Goal: Contribute content: Add original content to the website for others to see

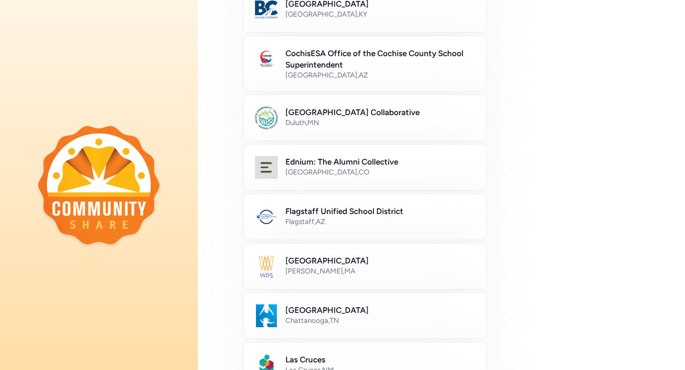
scroll to position [122, 0]
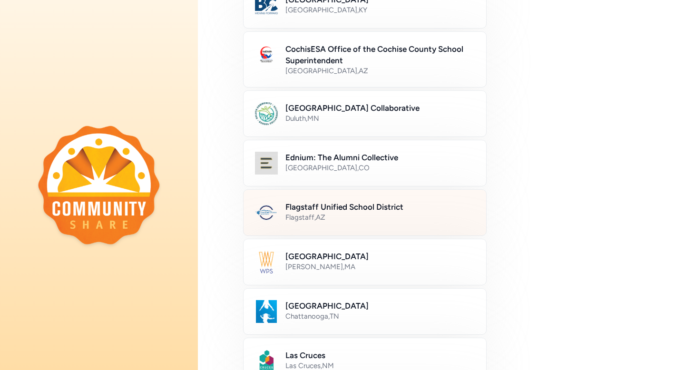
click at [354, 223] on div "Flagstaff Unified School District Flagstaff , [GEOGRAPHIC_DATA]" at bounding box center [379, 212] width 189 height 23
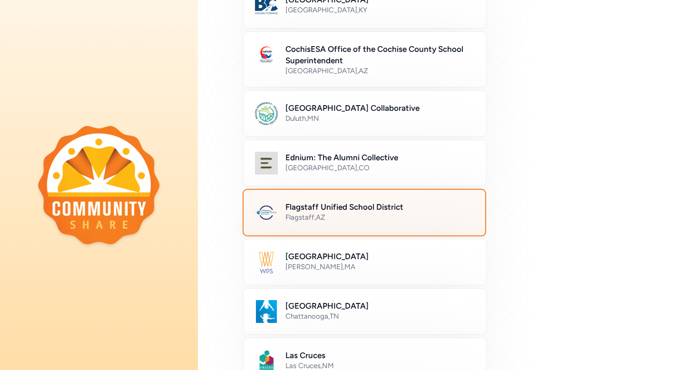
click at [365, 213] on div "Flagstaff , [GEOGRAPHIC_DATA]" at bounding box center [379, 218] width 188 height 10
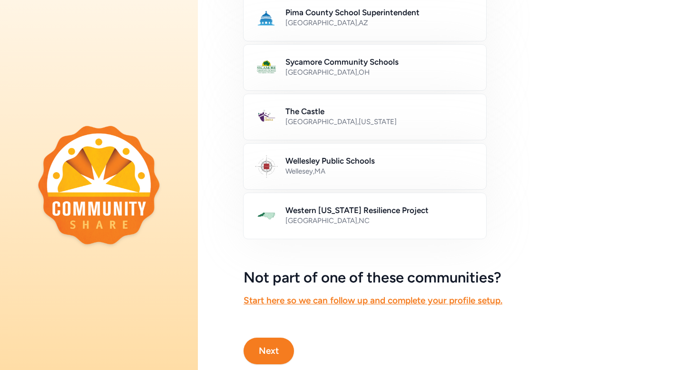
scroll to position [539, 0]
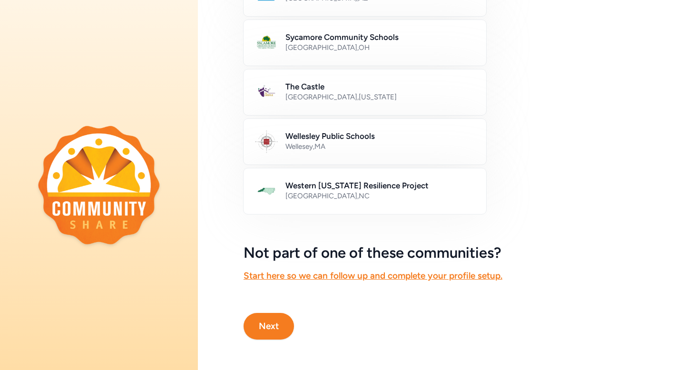
click at [280, 329] on button "Next" at bounding box center [269, 326] width 50 height 27
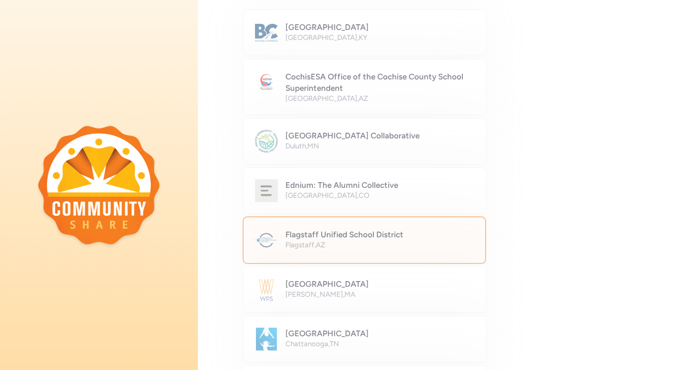
scroll to position [106, 0]
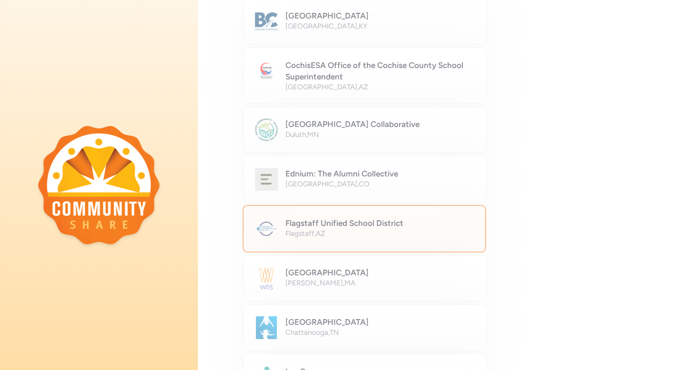
click at [348, 223] on div "Which community are you here to join? [GEOGRAPHIC_DATA] [GEOGRAPHIC_DATA] , [GE…" at bounding box center [441, 349] width 487 height 910
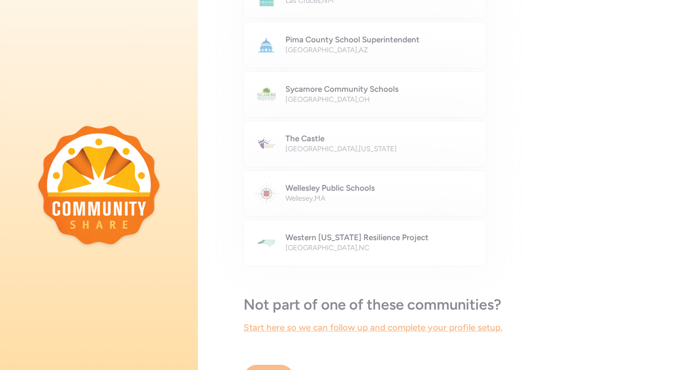
scroll to position [539, 0]
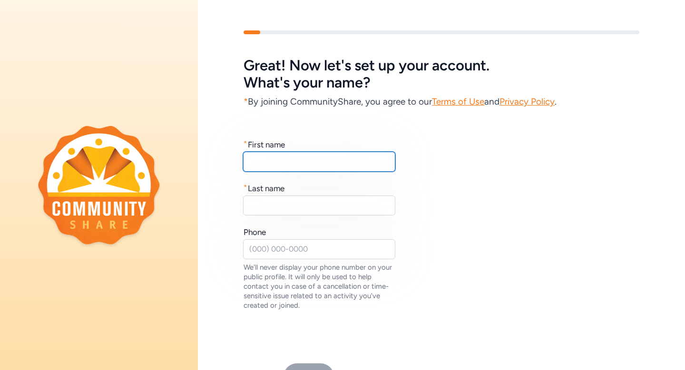
click at [276, 165] on input "text" at bounding box center [319, 162] width 152 height 20
type input "[PERSON_NAME]"
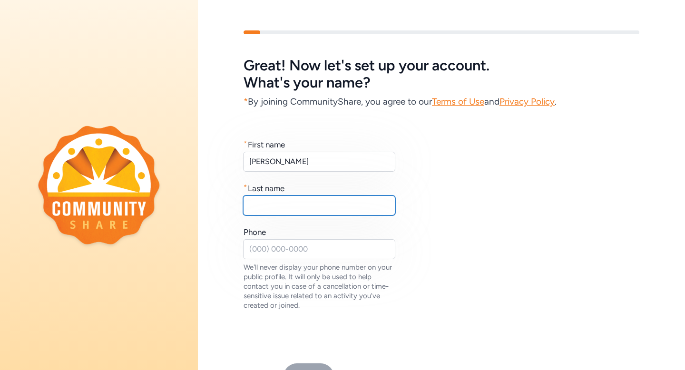
click at [276, 203] on input "text" at bounding box center [319, 206] width 152 height 20
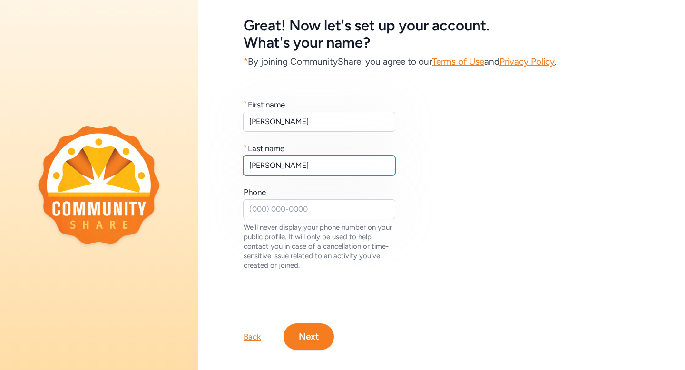
scroll to position [50, 0]
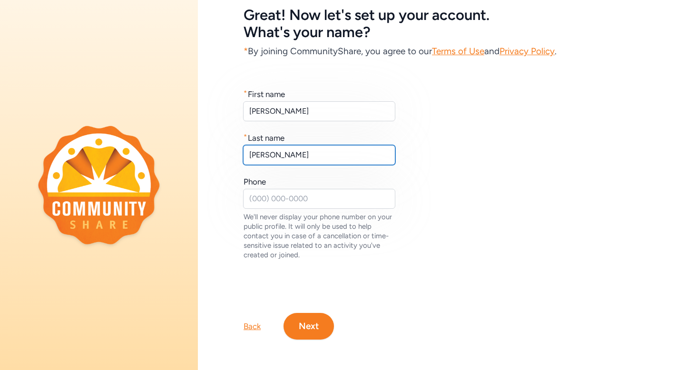
type input "[PERSON_NAME]"
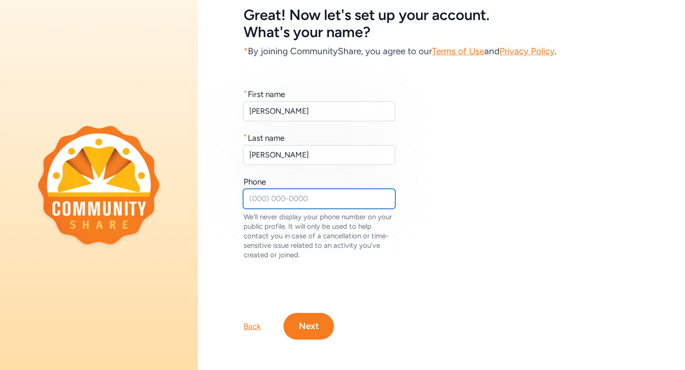
click at [297, 200] on input "text" at bounding box center [319, 199] width 152 height 20
type input "9282257845"
click at [307, 322] on button "Next" at bounding box center [309, 326] width 50 height 27
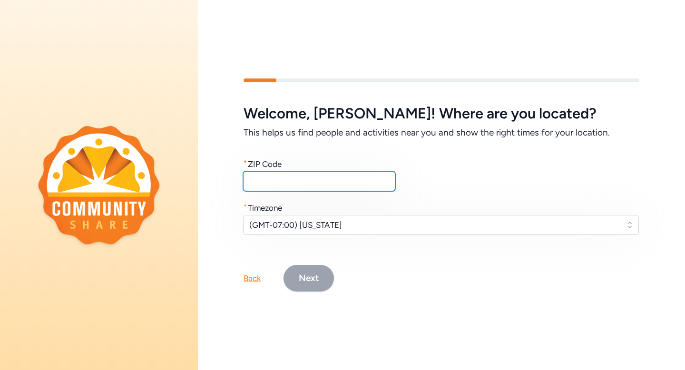
click at [307, 179] on input "text" at bounding box center [319, 181] width 152 height 20
type input "86004"
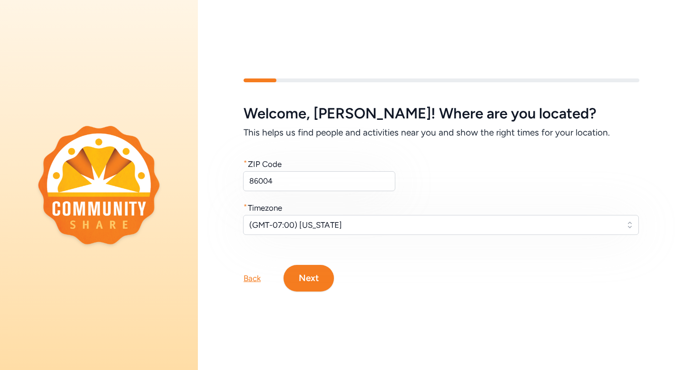
click at [315, 280] on button "Next" at bounding box center [309, 278] width 50 height 27
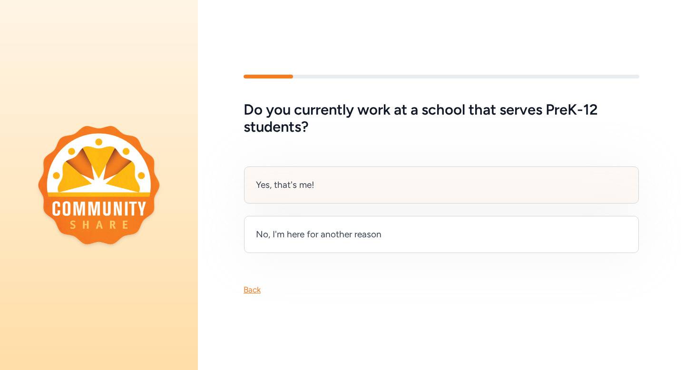
click at [302, 190] on div "Yes, that's me!" at bounding box center [285, 184] width 59 height 13
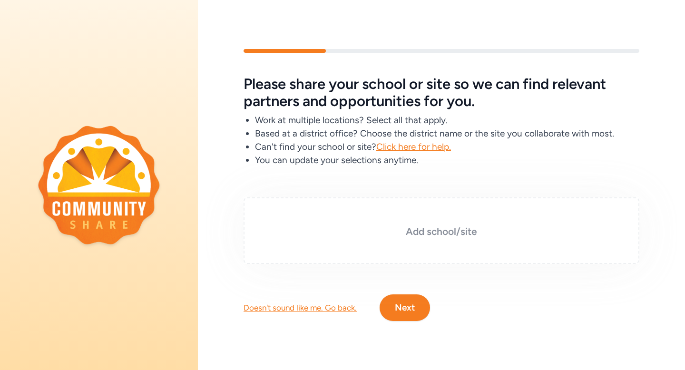
click at [434, 230] on h3 "Add school/site" at bounding box center [441, 231] width 348 height 13
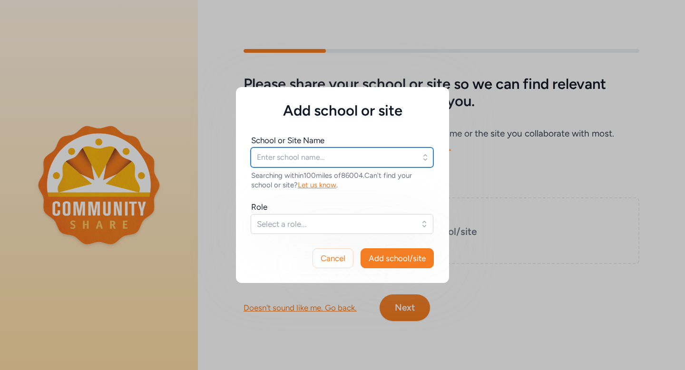
click at [301, 161] on input "text" at bounding box center [342, 157] width 183 height 20
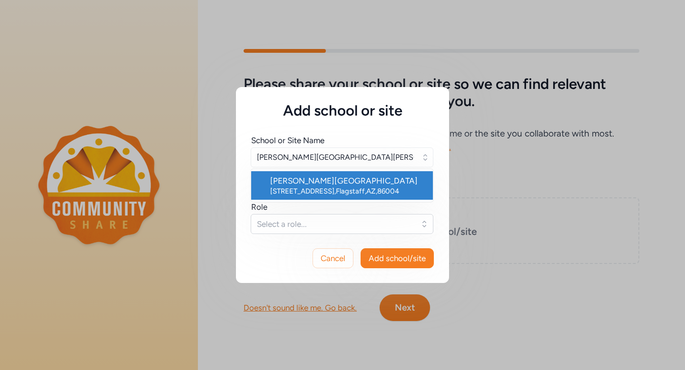
click at [307, 186] on div "[PERSON_NAME][GEOGRAPHIC_DATA]" at bounding box center [347, 180] width 155 height 11
type input "[PERSON_NAME][GEOGRAPHIC_DATA]"
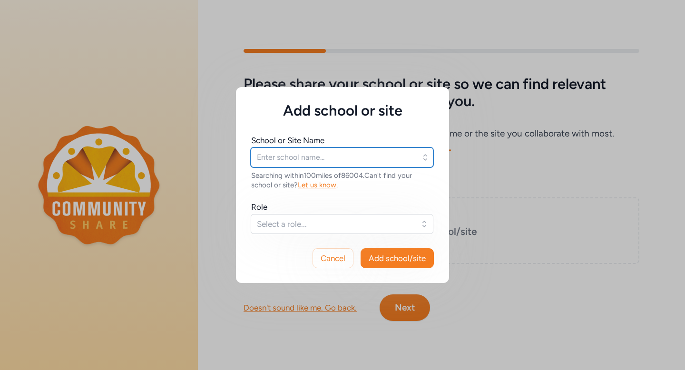
type input "[PERSON_NAME][GEOGRAPHIC_DATA]"
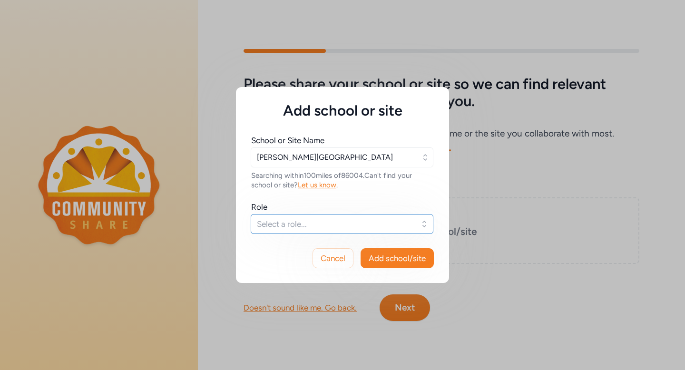
click at [291, 221] on span "Select a role..." at bounding box center [335, 223] width 157 height 11
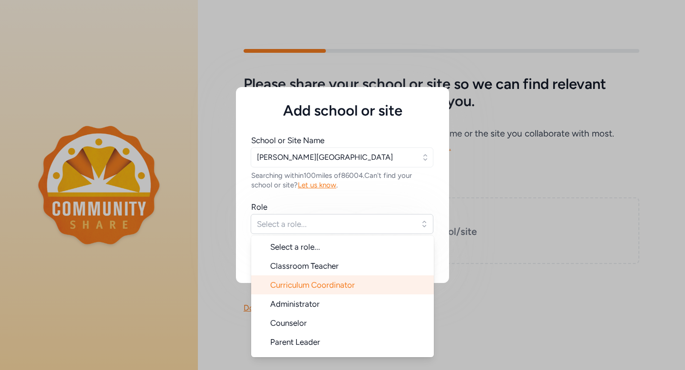
click at [309, 288] on span "Curriculum Coordinator" at bounding box center [312, 285] width 85 height 10
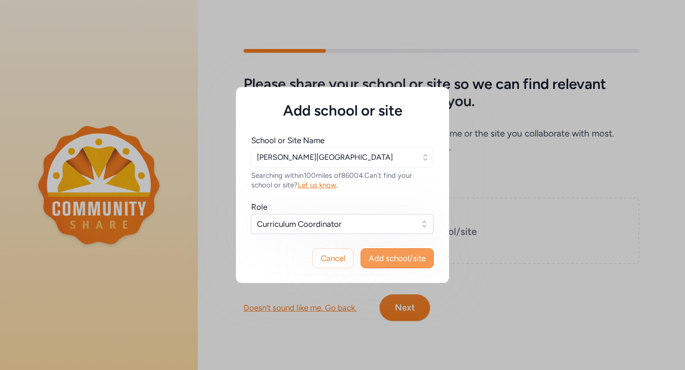
click at [384, 260] on span "Add school/site" at bounding box center [397, 258] width 57 height 11
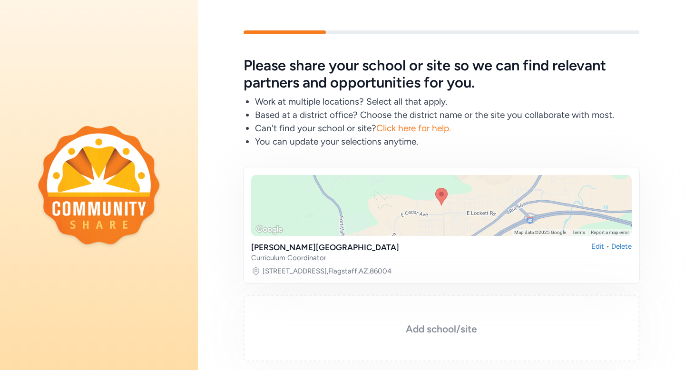
scroll to position [79, 0]
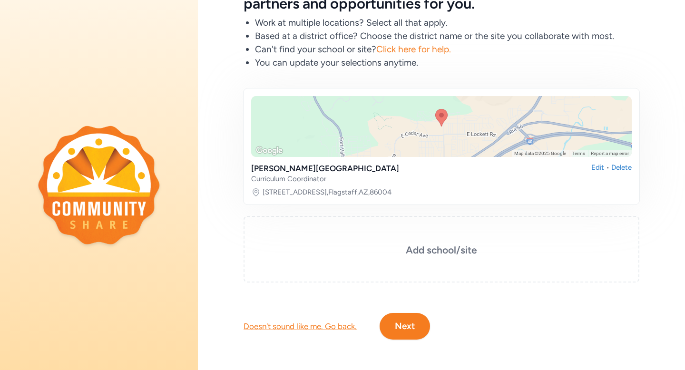
click at [405, 328] on button "Next" at bounding box center [405, 326] width 50 height 27
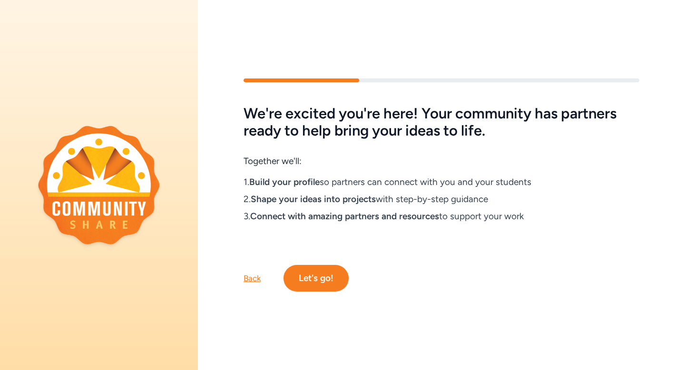
click at [317, 280] on button "Let's go!" at bounding box center [316, 278] width 65 height 27
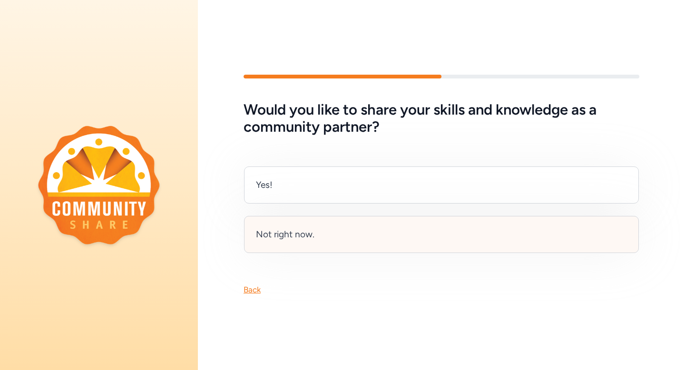
click at [311, 237] on div "Not right now." at bounding box center [285, 234] width 59 height 13
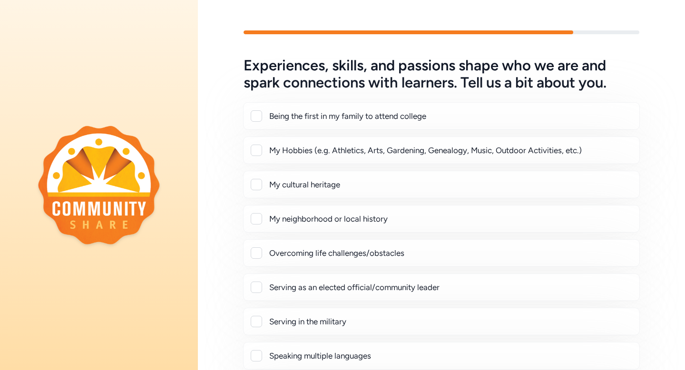
scroll to position [2, 0]
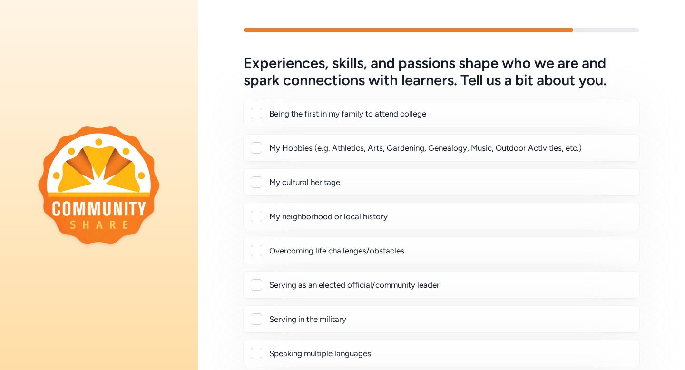
click at [254, 150] on div at bounding box center [256, 147] width 11 height 11
checkbox input "true"
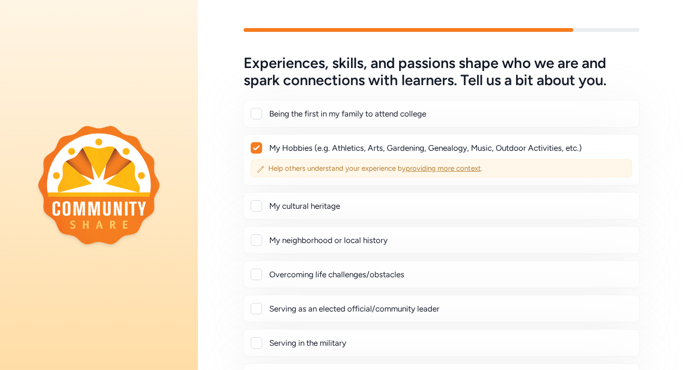
click at [431, 170] on span "providing more context" at bounding box center [443, 168] width 75 height 9
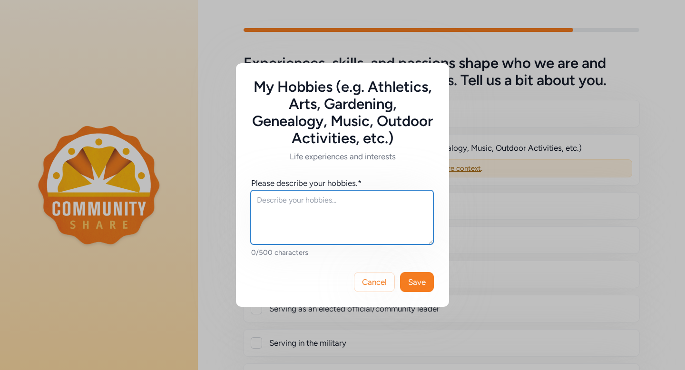
click at [307, 207] on textarea at bounding box center [342, 217] width 183 height 54
click at [261, 200] on textarea "Hiking, reading, camping," at bounding box center [342, 217] width 183 height 54
click at [344, 204] on textarea "hiking, reading, camping," at bounding box center [342, 217] width 183 height 54
type textarea "hiking, reading, camping, dancing,"
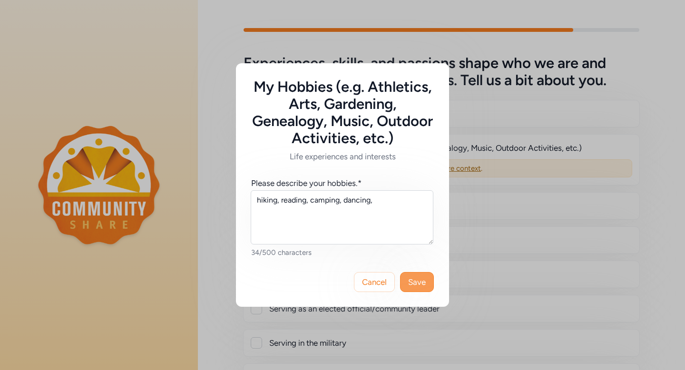
click at [421, 279] on span "Save" at bounding box center [417, 281] width 18 height 11
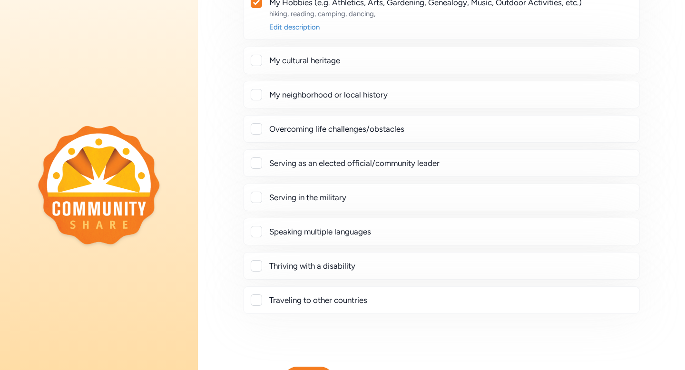
scroll to position [149, 0]
click at [258, 230] on div at bounding box center [256, 230] width 11 height 11
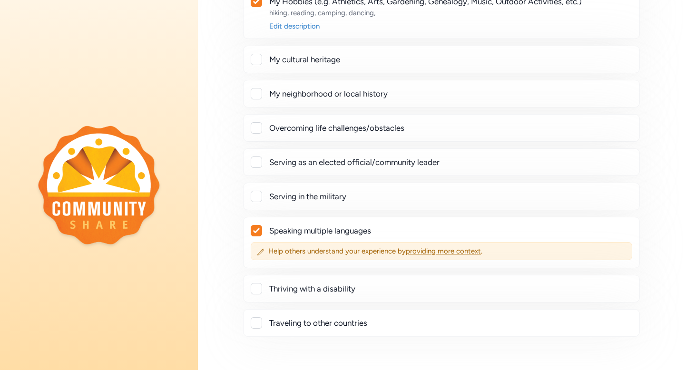
checkbox input "true"
click at [448, 251] on span "providing more context" at bounding box center [443, 251] width 75 height 9
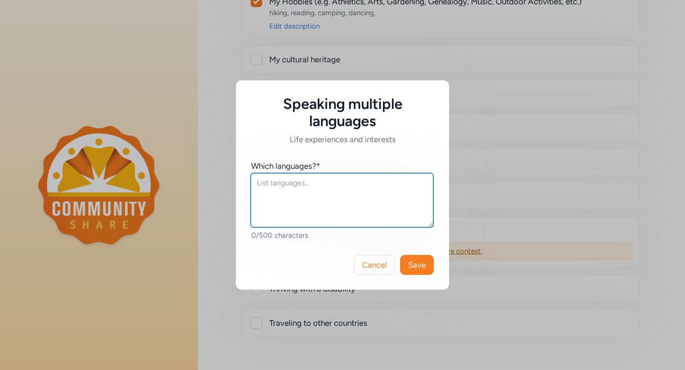
click at [274, 184] on textarea at bounding box center [342, 200] width 183 height 54
type textarea "S"
type textarea "English, Spanish, learning German and Navajo"
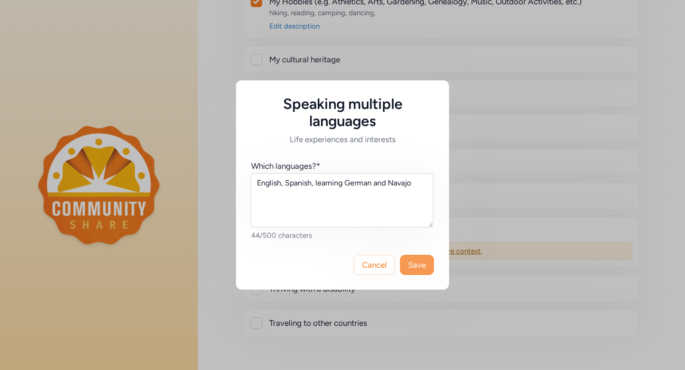
click at [422, 268] on span "Save" at bounding box center [417, 264] width 18 height 11
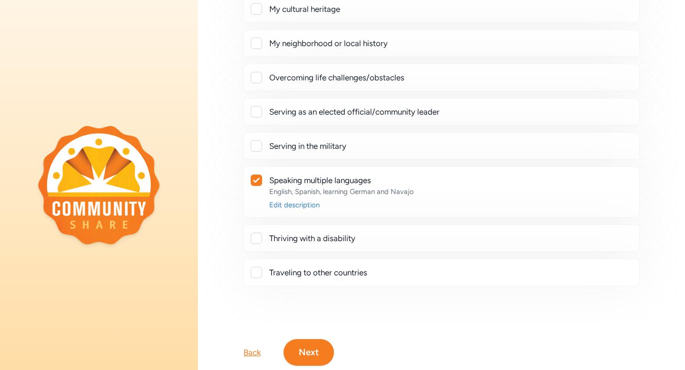
scroll to position [225, 0]
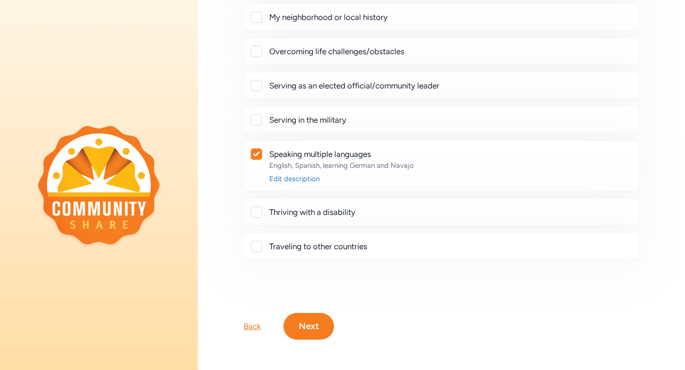
click at [301, 331] on button "Next" at bounding box center [309, 326] width 50 height 27
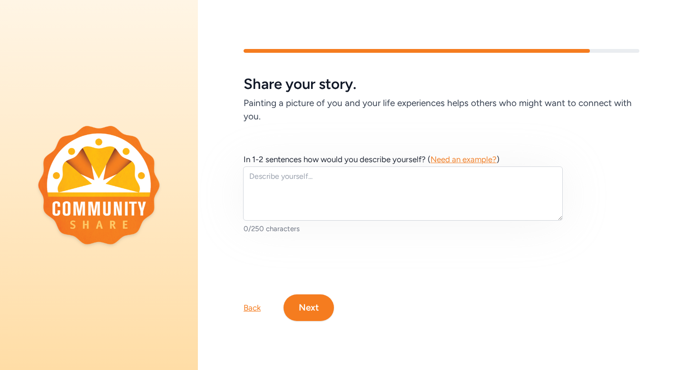
click at [307, 312] on button "Next" at bounding box center [309, 307] width 50 height 27
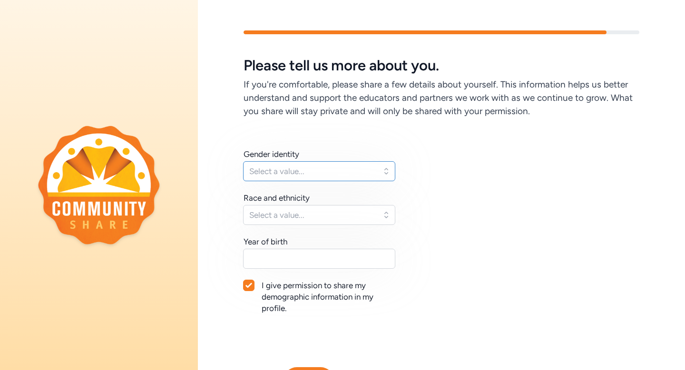
click at [328, 173] on span "Select a value..." at bounding box center [312, 171] width 127 height 11
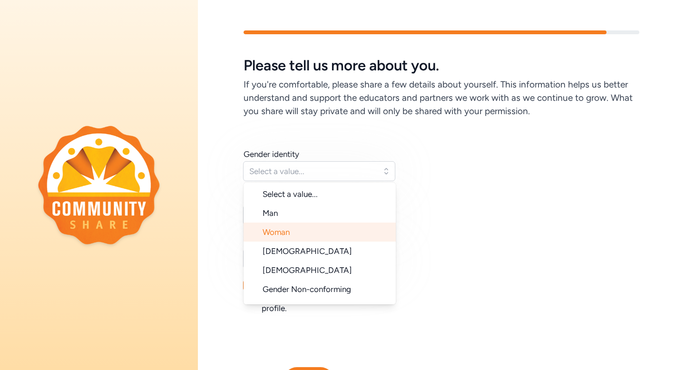
click at [300, 230] on li "Woman" at bounding box center [320, 232] width 152 height 19
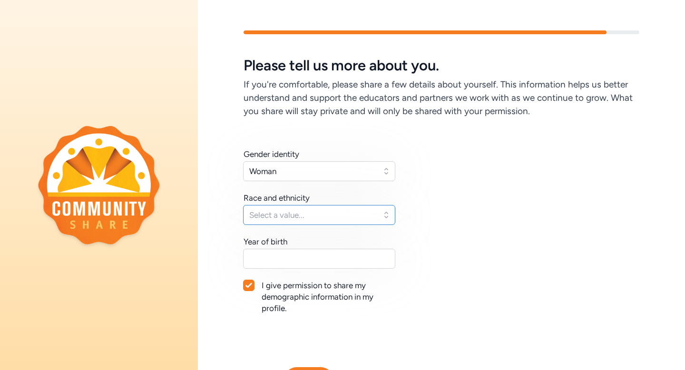
click at [303, 217] on span "Select a value..." at bounding box center [312, 214] width 127 height 11
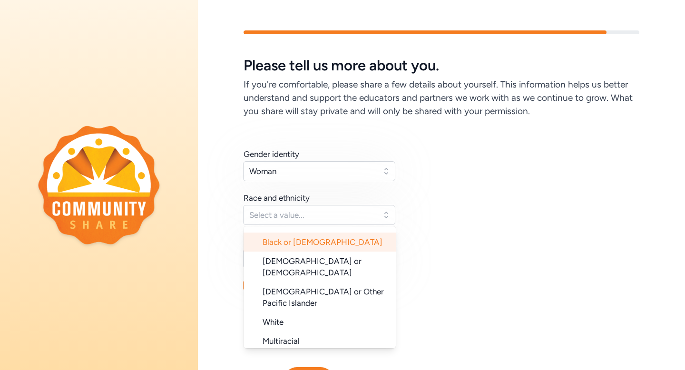
scroll to position [76, 0]
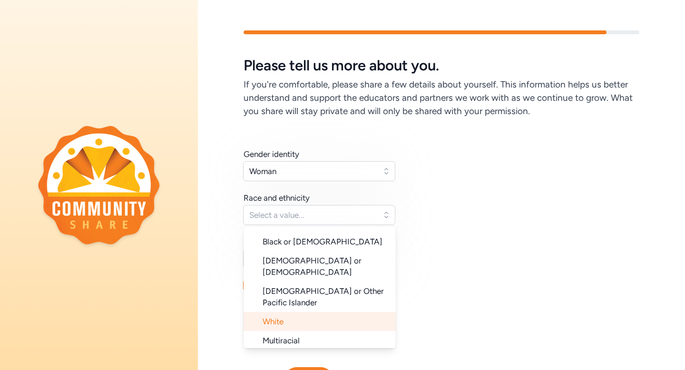
click at [312, 312] on li "White" at bounding box center [320, 321] width 152 height 19
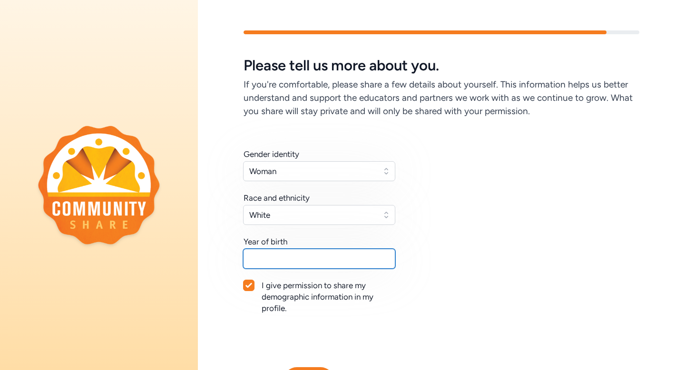
click at [326, 259] on input "text" at bounding box center [319, 259] width 152 height 20
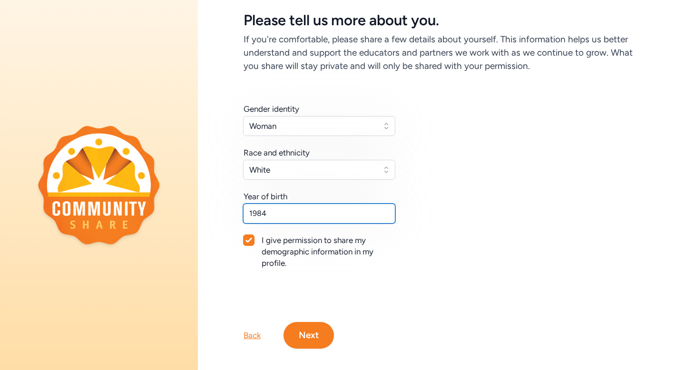
scroll to position [54, 0]
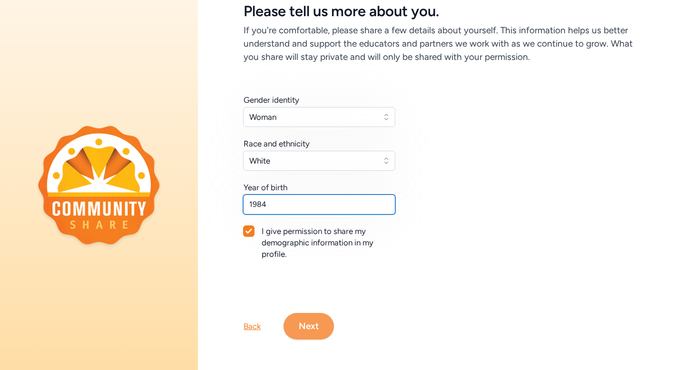
type input "1984"
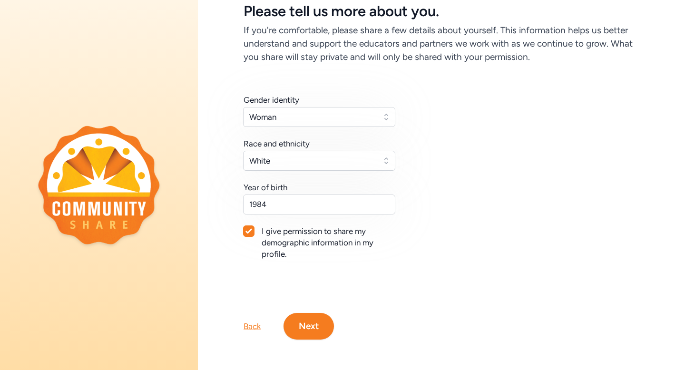
click at [312, 332] on button "Next" at bounding box center [309, 326] width 50 height 27
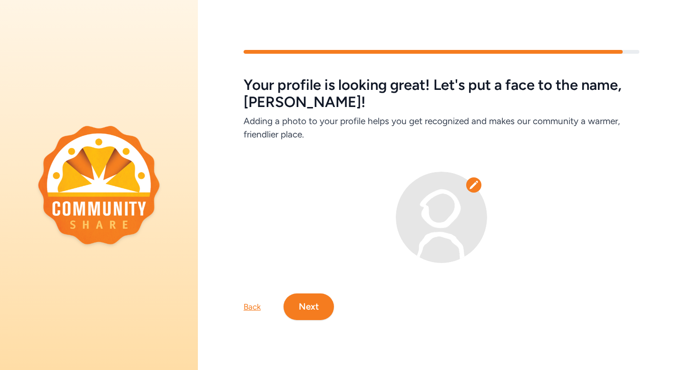
click at [304, 313] on button "Next" at bounding box center [309, 307] width 50 height 27
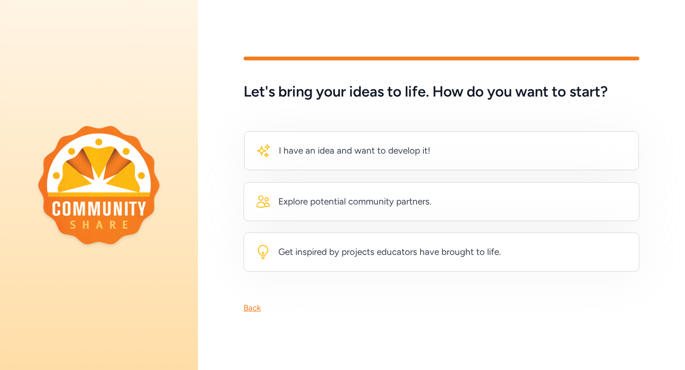
click at [252, 312] on div "Back" at bounding box center [252, 307] width 17 height 11
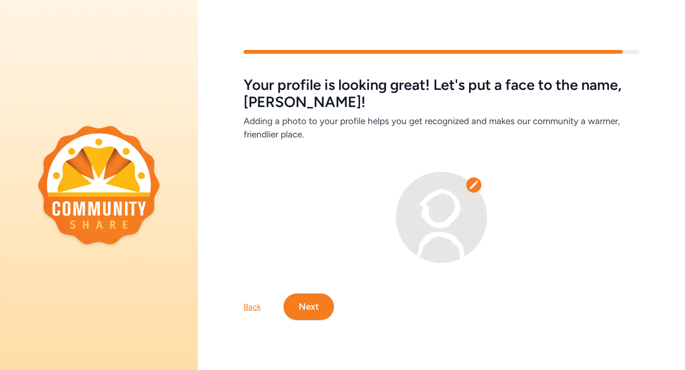
click at [473, 182] on icon at bounding box center [474, 185] width 10 height 10
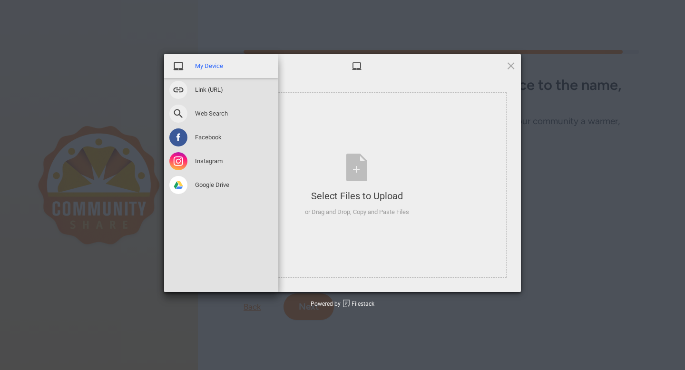
click at [207, 69] on span "My Device" at bounding box center [209, 66] width 28 height 9
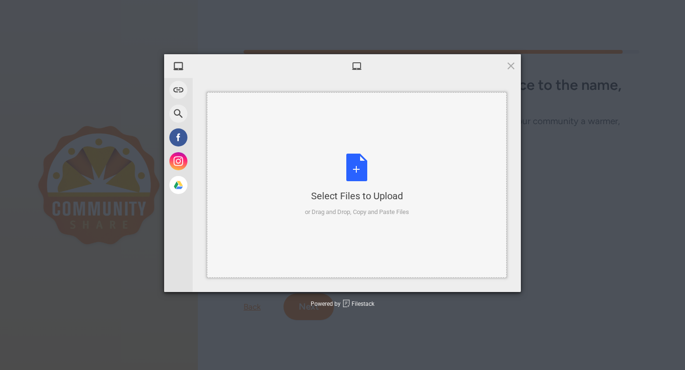
click at [344, 151] on div "Select Files to Upload or Drag and Drop, Copy and Paste Files" at bounding box center [357, 185] width 300 height 186
click at [510, 67] on span at bounding box center [511, 65] width 10 height 10
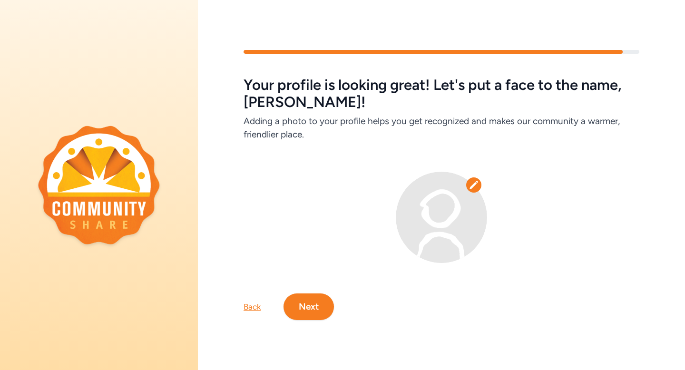
click at [302, 313] on button "Next" at bounding box center [309, 307] width 50 height 27
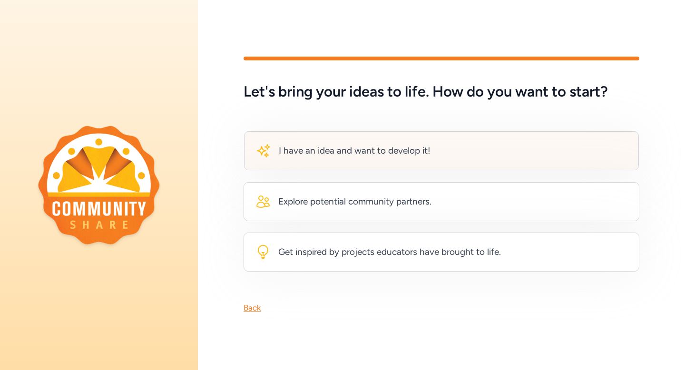
click at [387, 153] on div "I have an idea and want to develop it!" at bounding box center [355, 150] width 152 height 13
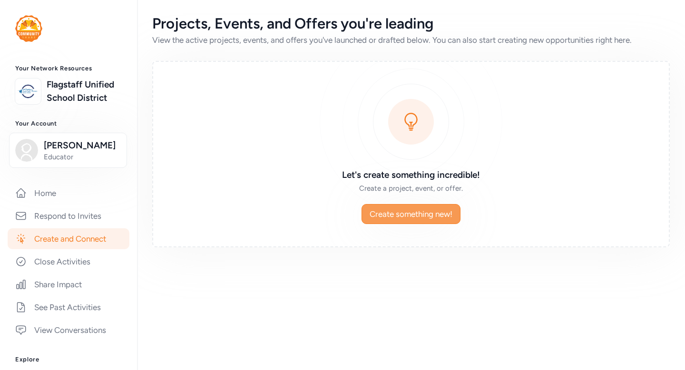
click at [397, 210] on span "Create something new!" at bounding box center [411, 213] width 83 height 11
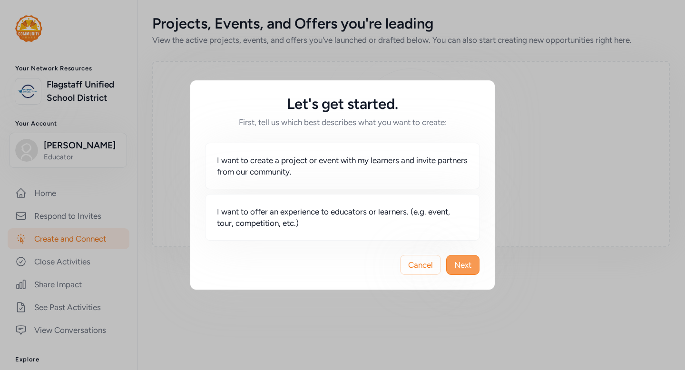
click at [466, 267] on span "Next" at bounding box center [462, 264] width 17 height 11
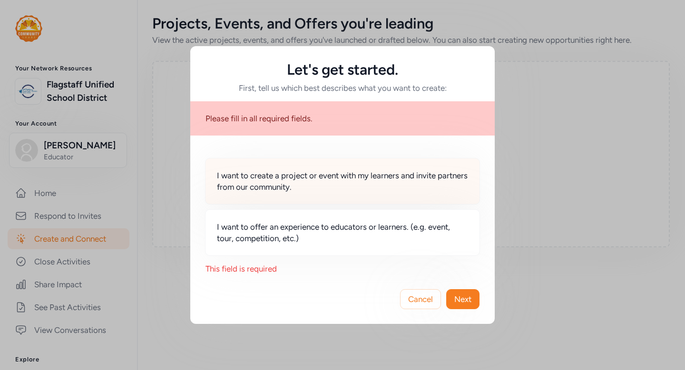
click at [287, 183] on span "I want to create a project or event with my learners and invite partners from o…" at bounding box center [342, 181] width 251 height 23
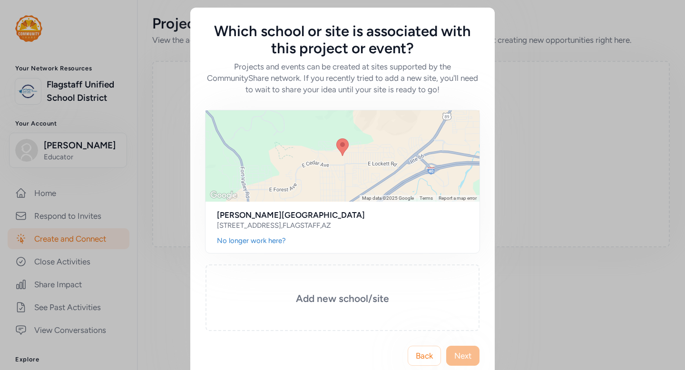
scroll to position [18, 0]
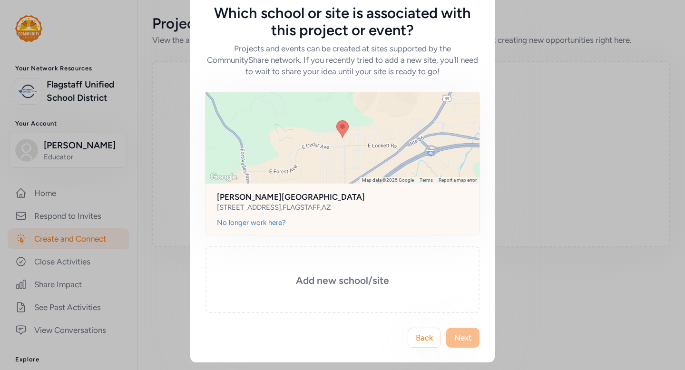
click at [328, 132] on div at bounding box center [343, 137] width 274 height 91
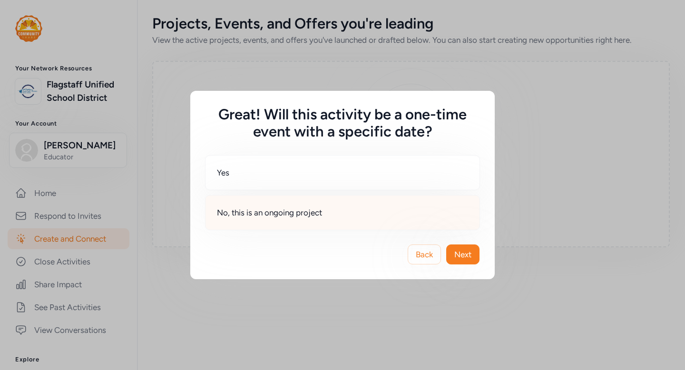
click at [302, 218] on div "No, this is an ongoing project" at bounding box center [342, 212] width 275 height 35
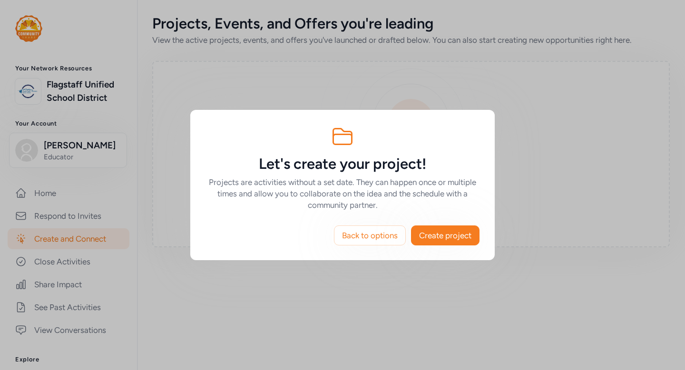
click at [444, 245] on div "Back to options Create project" at bounding box center [342, 235] width 304 height 49
click at [444, 234] on span "Create project" at bounding box center [445, 235] width 52 height 11
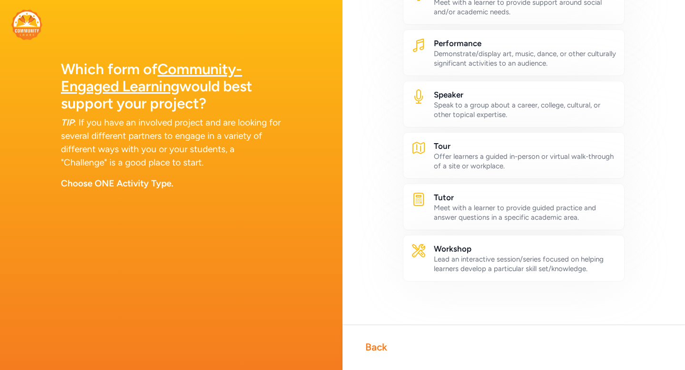
scroll to position [524, 0]
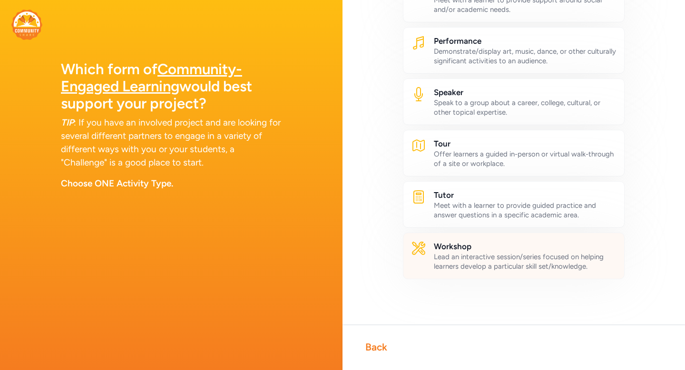
click at [490, 253] on div "Lead an interactive session/series focused on helping learners develop a partic…" at bounding box center [525, 261] width 183 height 19
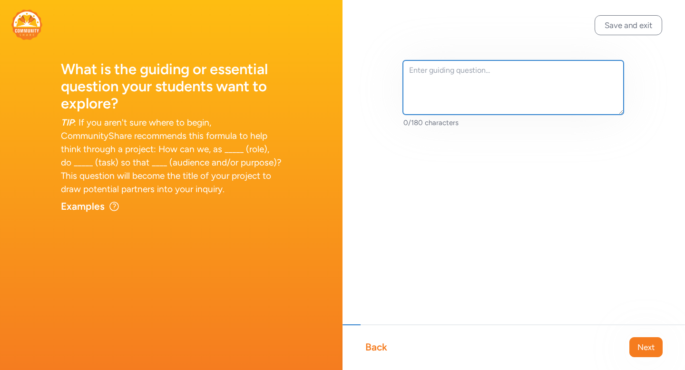
click at [447, 75] on textarea at bounding box center [513, 87] width 221 height 54
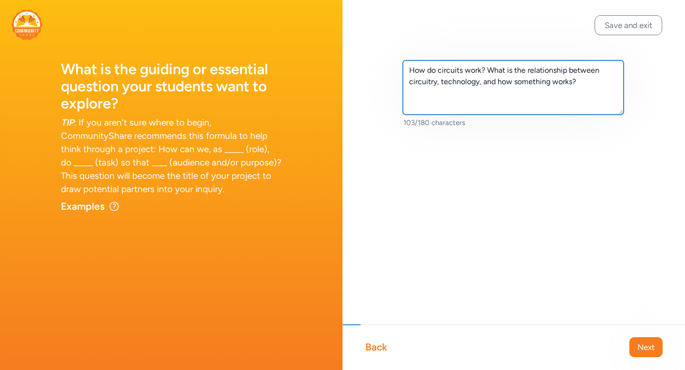
click at [489, 70] on textarea "How do circuits work? What is the relationship between circuitry, technology, a…" at bounding box center [513, 87] width 221 height 54
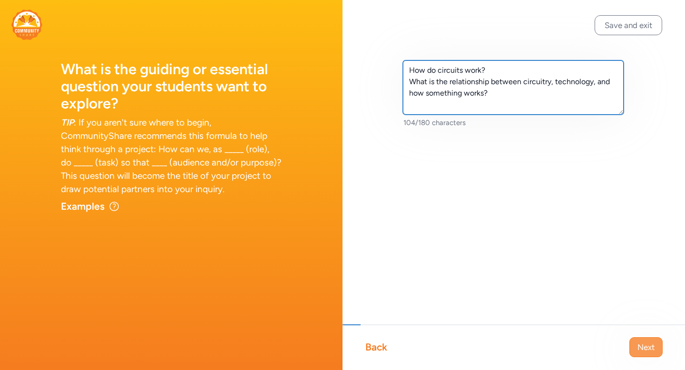
type textarea "How do circuits work? What is the relationship between circuitry, technology, a…"
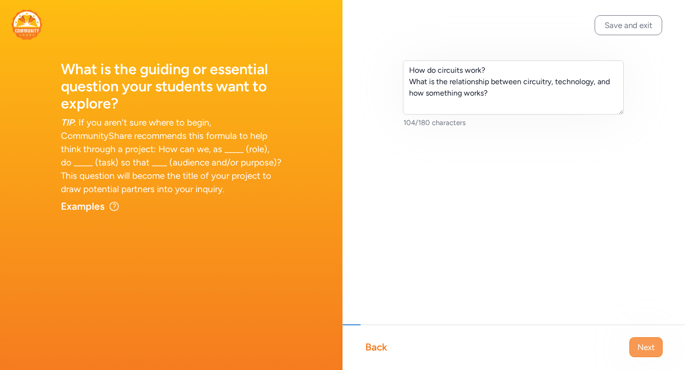
click at [646, 351] on span "Next" at bounding box center [645, 347] width 17 height 11
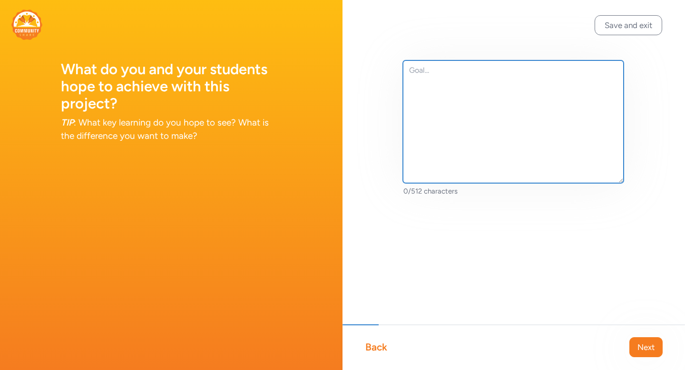
click at [424, 74] on textarea at bounding box center [513, 121] width 221 height 123
type textarea "S"
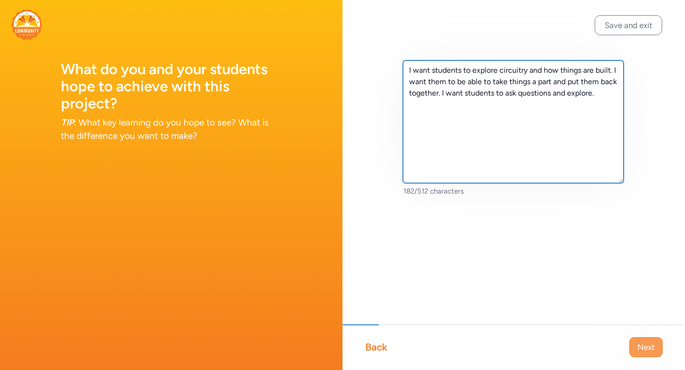
type textarea "I want students to explore circuitry and how things are built. I want them to b…"
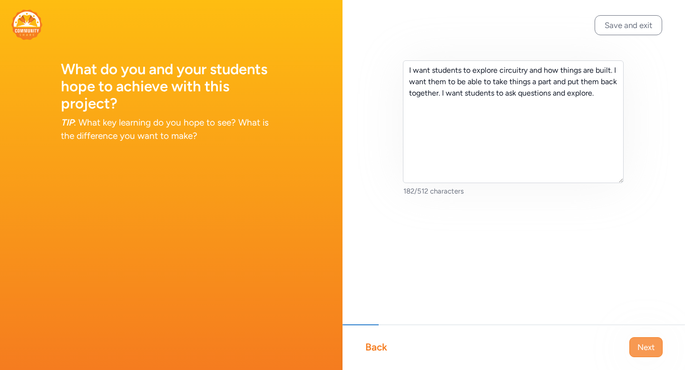
click at [641, 347] on span "Next" at bounding box center [645, 347] width 17 height 11
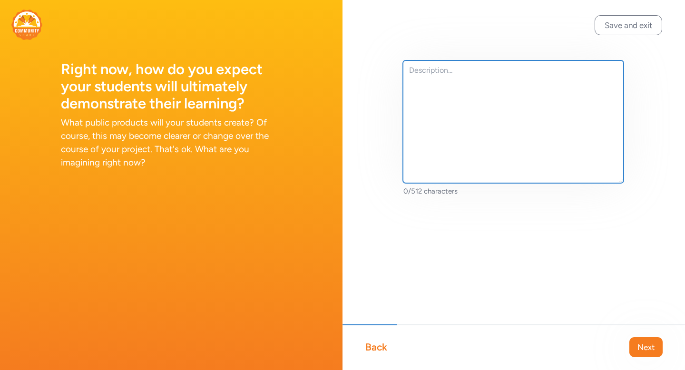
click at [432, 78] on textarea at bounding box center [513, 121] width 221 height 123
click at [545, 72] on textarea "I am imagining that students will take a part technologies" at bounding box center [513, 121] width 221 height 123
click at [603, 72] on textarea "I am imagining that students will take apart technologies" at bounding box center [513, 121] width 221 height 123
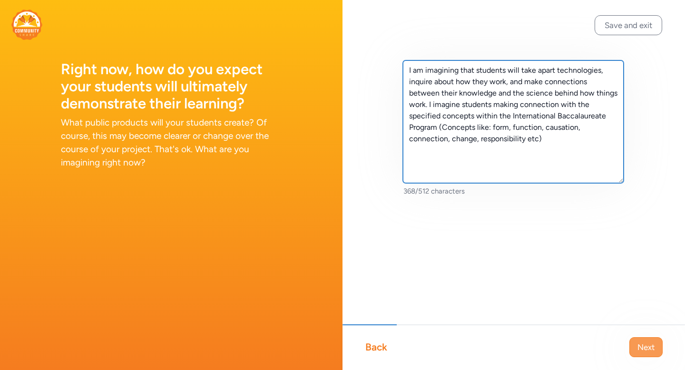
type textarea "I am imagining that students will take apart technologies, inquire about how th…"
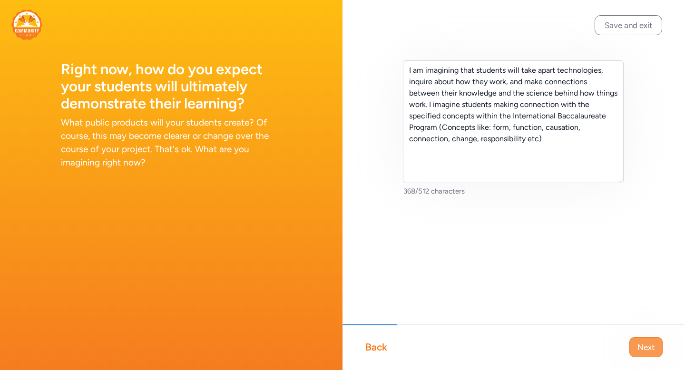
click at [659, 347] on button "Next" at bounding box center [645, 347] width 33 height 20
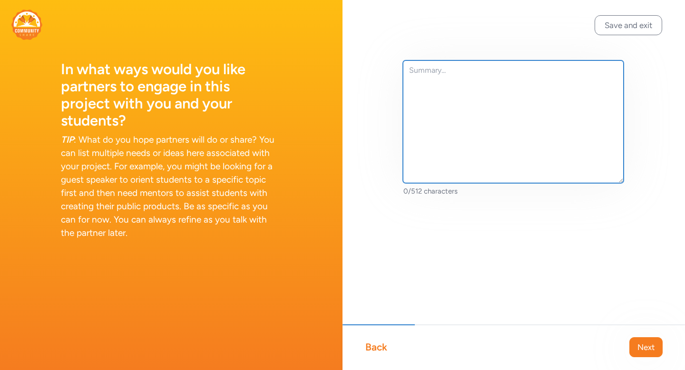
click at [444, 79] on textarea at bounding box center [513, 121] width 221 height 123
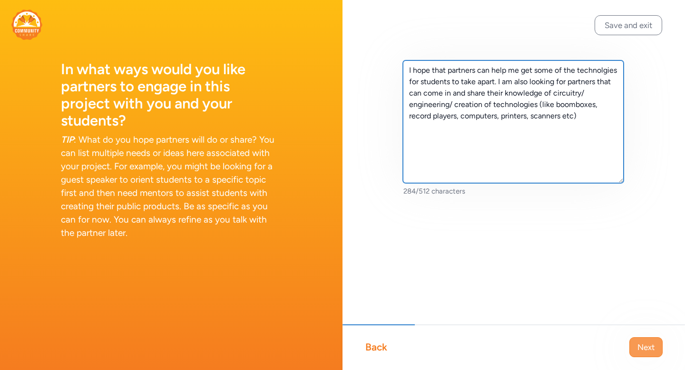
type textarea "I hope that partners can help me get some of the technolgies for students to ta…"
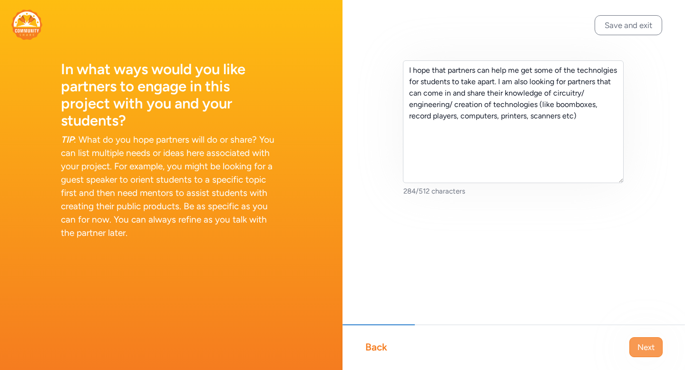
click at [637, 340] on button "Next" at bounding box center [645, 347] width 33 height 20
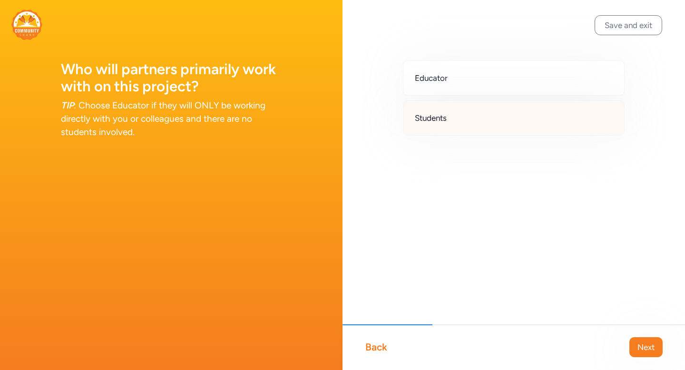
click at [456, 120] on div "Students" at bounding box center [514, 117] width 222 height 35
click at [648, 348] on span "Next" at bounding box center [645, 347] width 17 height 11
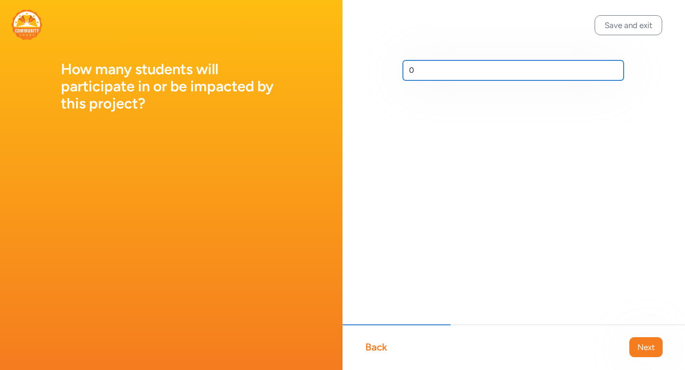
drag, startPoint x: 429, startPoint y: 74, endPoint x: 395, endPoint y: 74, distance: 33.3
click at [395, 74] on div "0" at bounding box center [514, 85] width 343 height 171
type input "140"
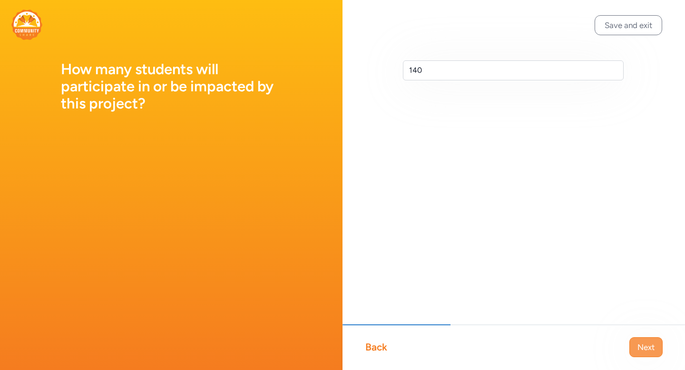
click at [651, 351] on span "Next" at bounding box center [645, 347] width 17 height 11
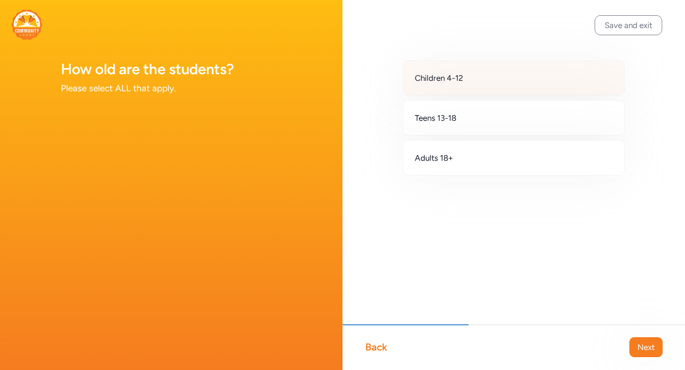
click at [468, 80] on div "Children 4-12" at bounding box center [514, 77] width 222 height 35
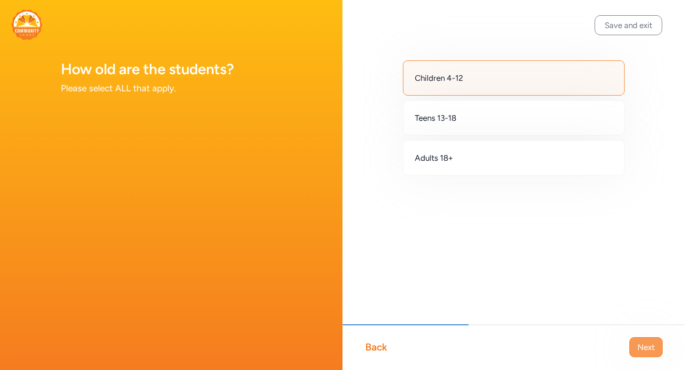
click at [660, 352] on button "Next" at bounding box center [645, 347] width 33 height 20
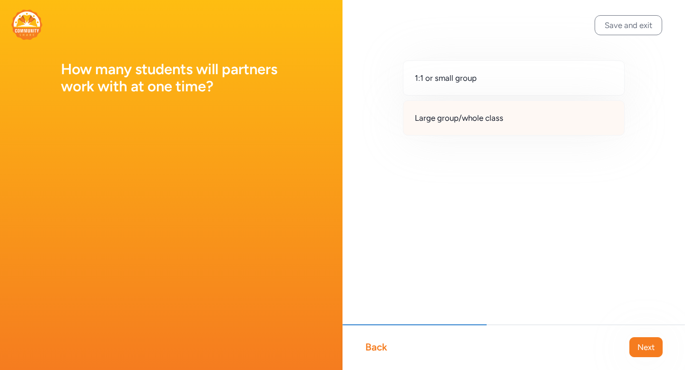
click at [478, 122] on span "Large group/whole class" at bounding box center [459, 117] width 88 height 11
click at [634, 344] on button "Next" at bounding box center [645, 347] width 33 height 20
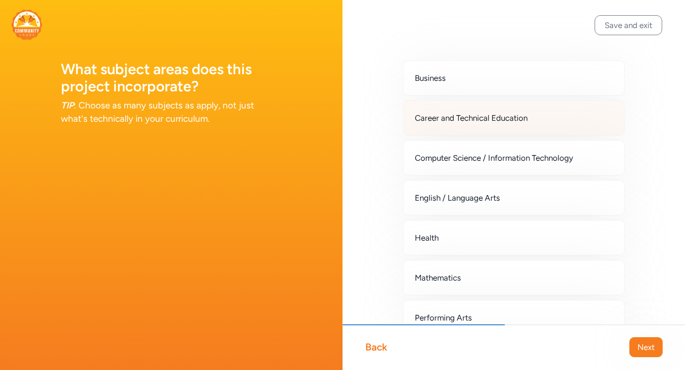
click at [426, 116] on span "Career and Technical Education" at bounding box center [471, 117] width 113 height 11
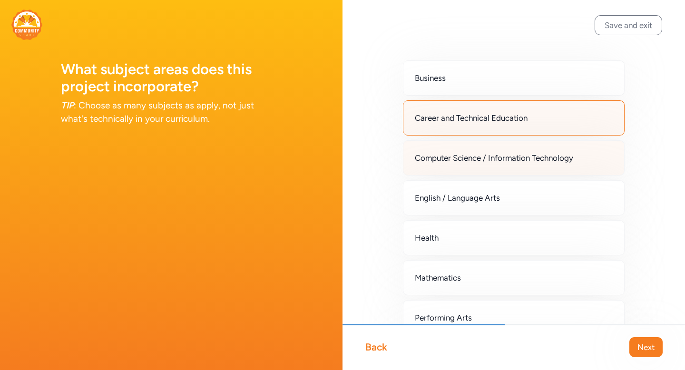
click at [440, 158] on span "Computer Science / Information Technology" at bounding box center [494, 157] width 158 height 11
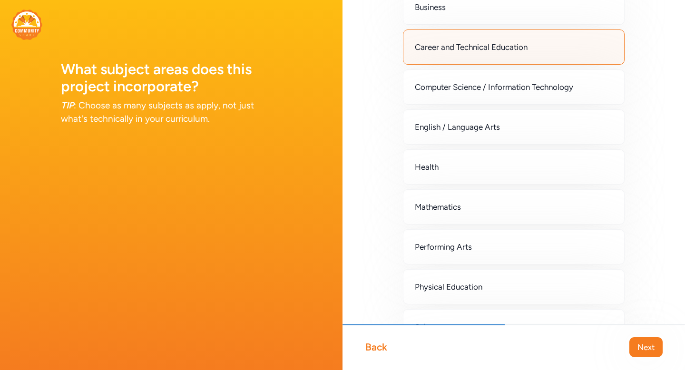
scroll to position [72, 0]
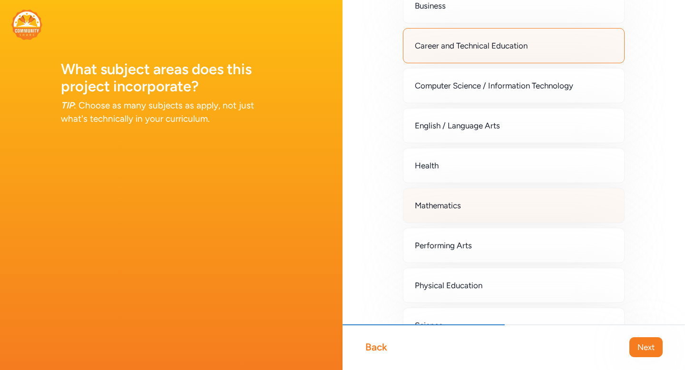
click at [452, 209] on span "Mathematics" at bounding box center [438, 205] width 46 height 11
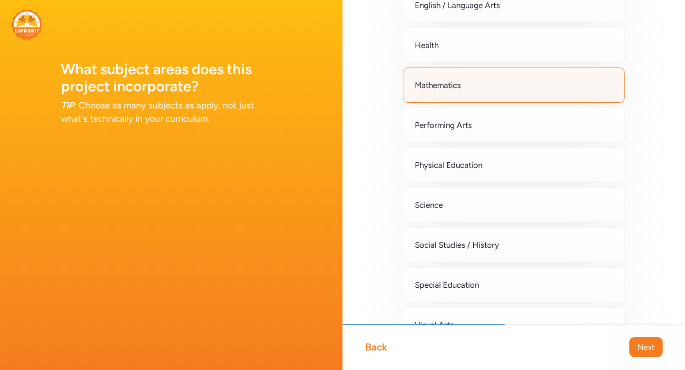
scroll to position [194, 0]
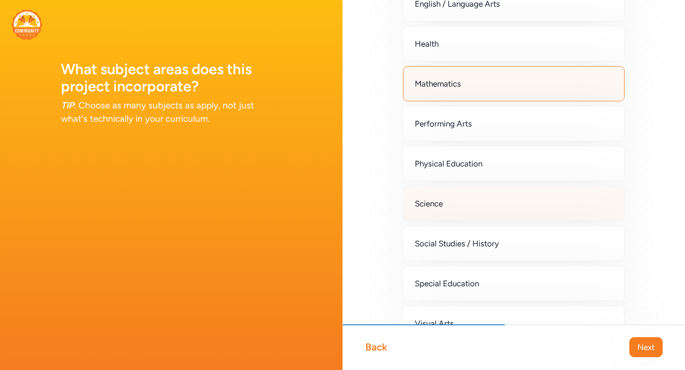
click at [451, 205] on div "Science" at bounding box center [514, 203] width 222 height 35
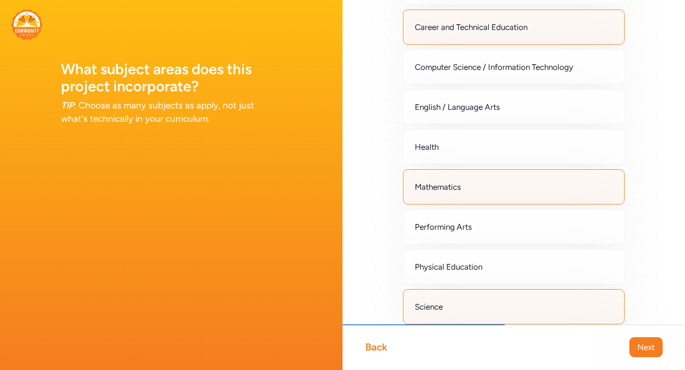
scroll to position [296, 0]
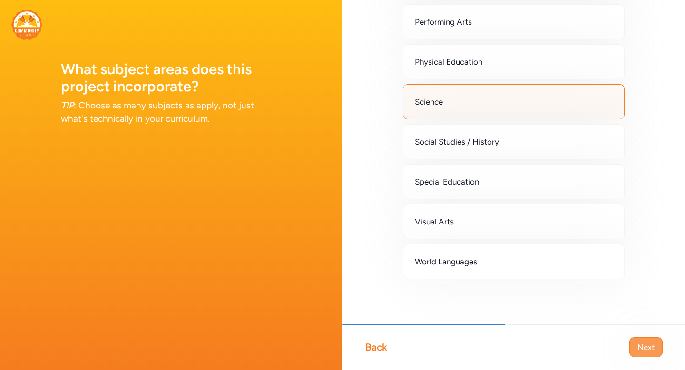
click at [641, 346] on span "Next" at bounding box center [645, 347] width 17 height 11
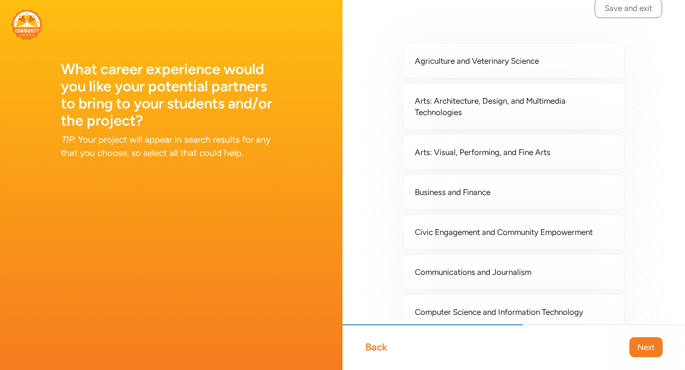
scroll to position [21, 0]
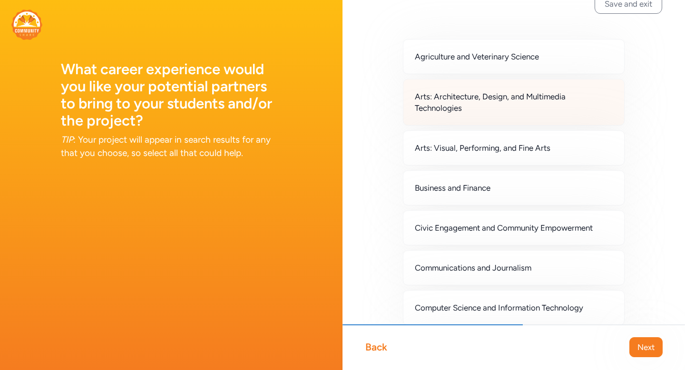
click at [488, 108] on span "Arts: Architecture, Design, and Multimedia Technologies" at bounding box center [514, 102] width 198 height 23
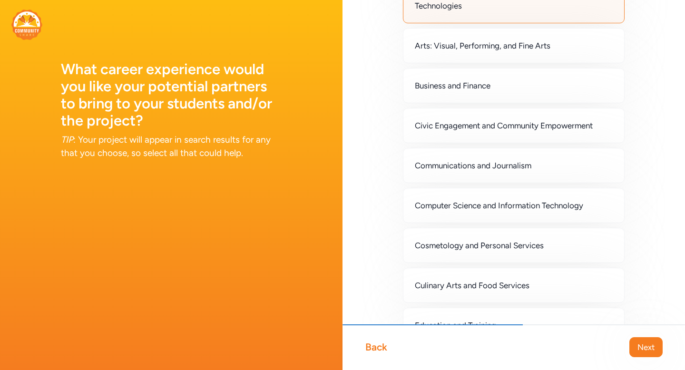
scroll to position [125, 0]
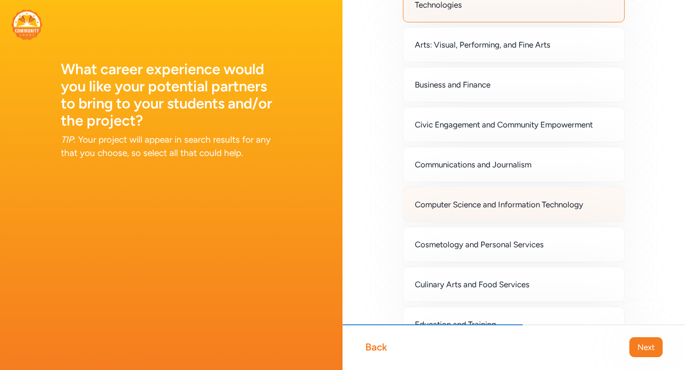
click at [454, 206] on span "Computer Science and Information Technology" at bounding box center [499, 204] width 168 height 11
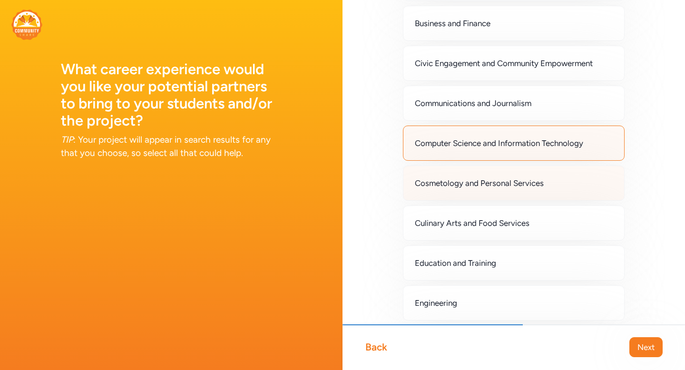
scroll to position [200, 0]
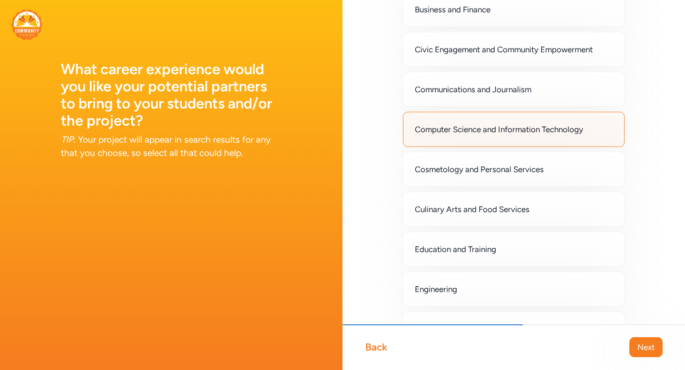
click at [442, 137] on div "Computer Science and Information Technology" at bounding box center [514, 129] width 222 height 35
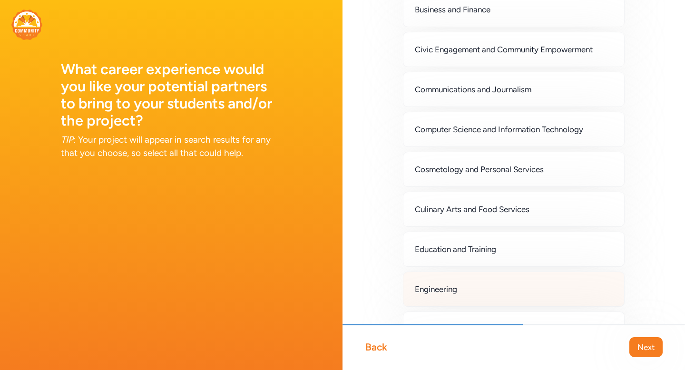
click at [429, 293] on span "Engineering" at bounding box center [436, 289] width 42 height 11
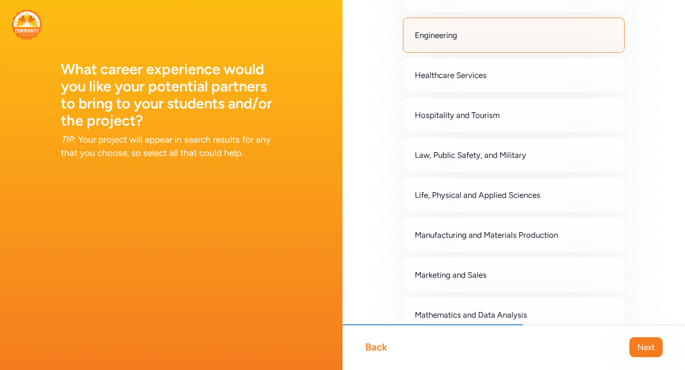
scroll to position [465, 0]
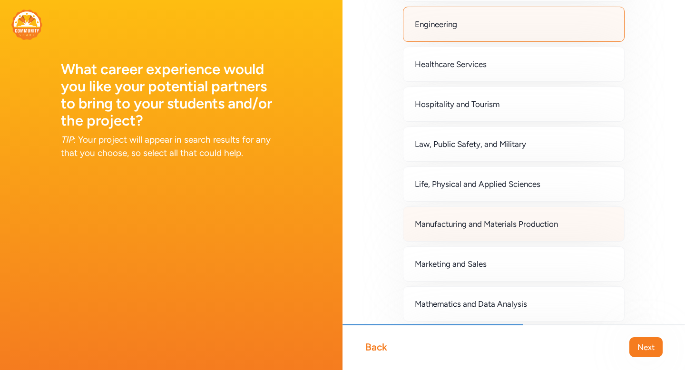
click at [431, 230] on div "Manufacturing and Materials Production" at bounding box center [514, 223] width 222 height 35
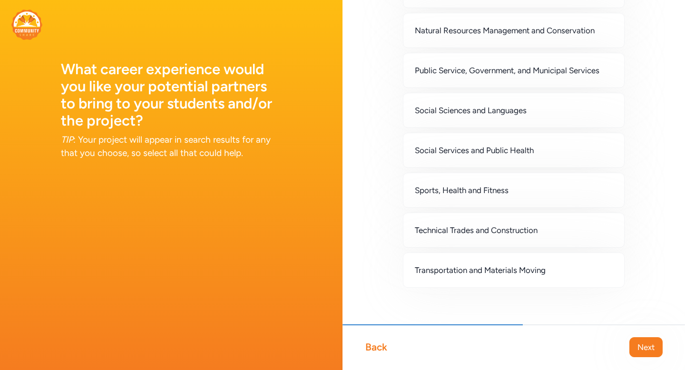
scroll to position [787, 0]
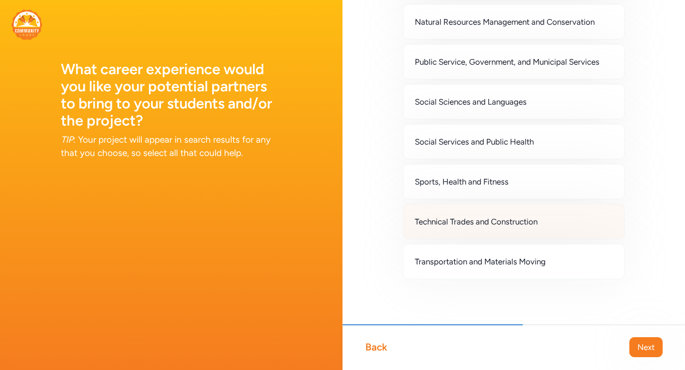
click at [451, 225] on span "Technical Trades and Construction" at bounding box center [476, 221] width 123 height 11
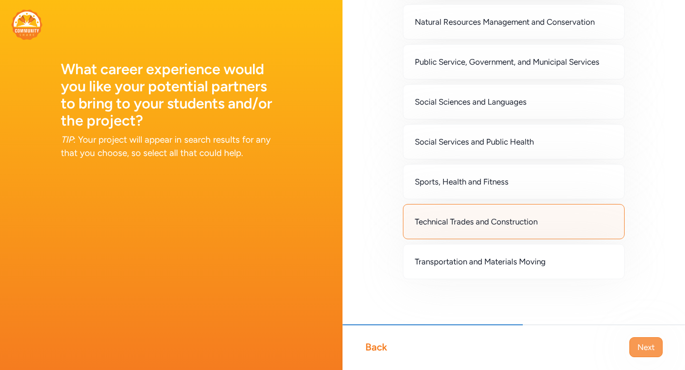
click at [643, 350] on span "Next" at bounding box center [645, 347] width 17 height 11
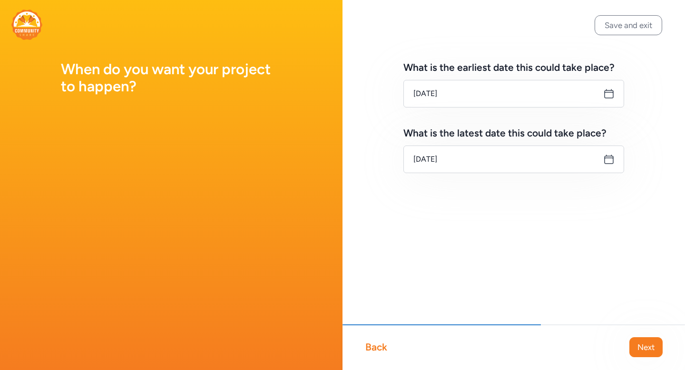
click at [606, 94] on icon at bounding box center [608, 93] width 11 height 11
click at [611, 94] on icon at bounding box center [608, 93] width 11 height 11
click at [472, 92] on input "[DATE]" at bounding box center [513, 94] width 221 height 28
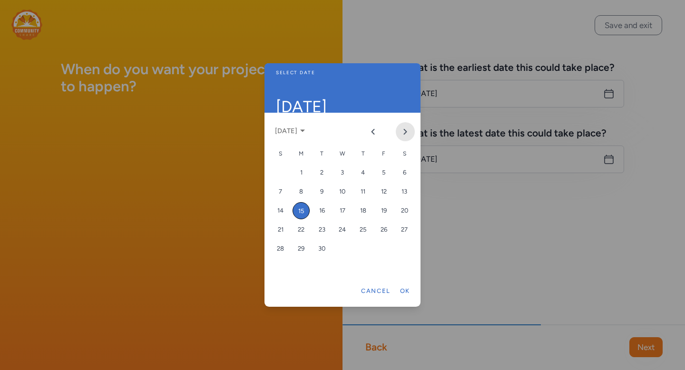
click at [407, 131] on icon "Next month" at bounding box center [405, 132] width 8 height 8
click at [303, 194] on div "6" at bounding box center [301, 191] width 17 height 17
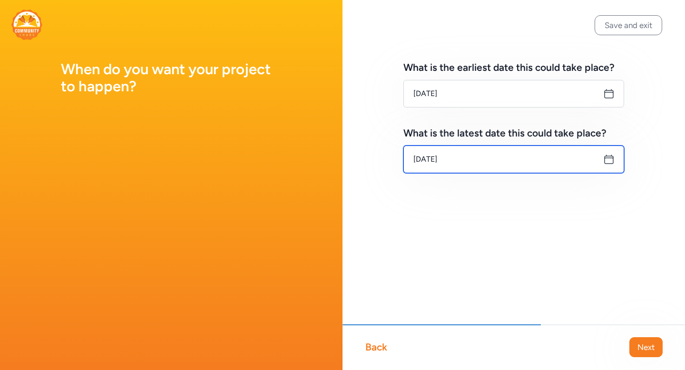
click at [487, 161] on input "[DATE]" at bounding box center [513, 160] width 221 height 28
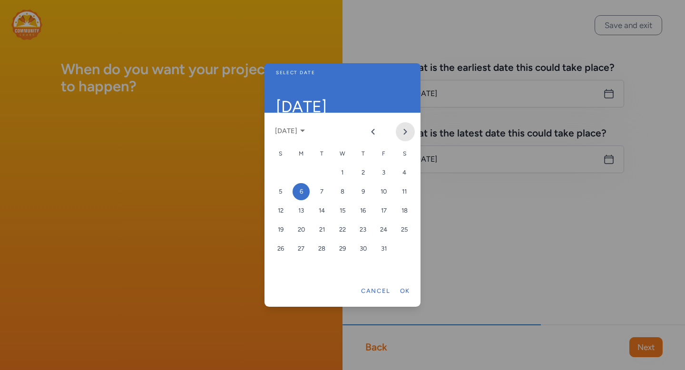
click at [401, 129] on button "Next month" at bounding box center [405, 131] width 19 height 19
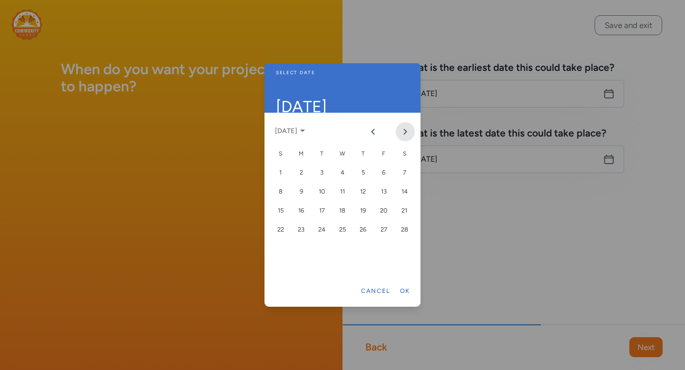
click at [401, 129] on button "Next month" at bounding box center [405, 131] width 19 height 19
click at [404, 131] on icon "Next month" at bounding box center [405, 132] width 8 height 8
click at [299, 188] on div "4" at bounding box center [301, 191] width 17 height 17
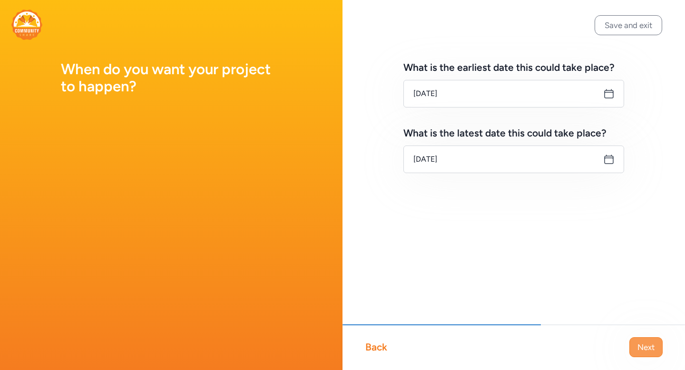
click at [649, 343] on span "Next" at bounding box center [645, 347] width 17 height 11
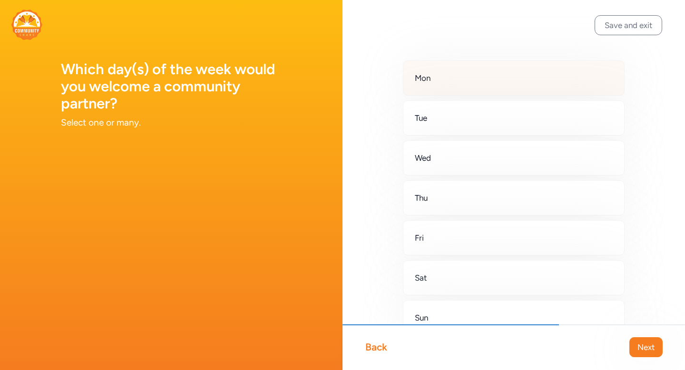
click at [466, 85] on div "Mon" at bounding box center [514, 77] width 222 height 35
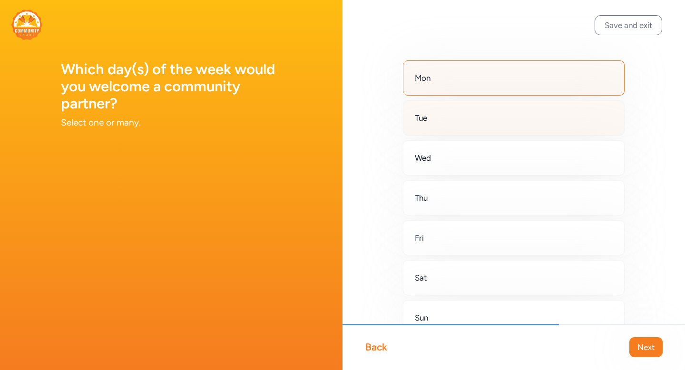
click at [455, 113] on div "Tue" at bounding box center [514, 117] width 222 height 35
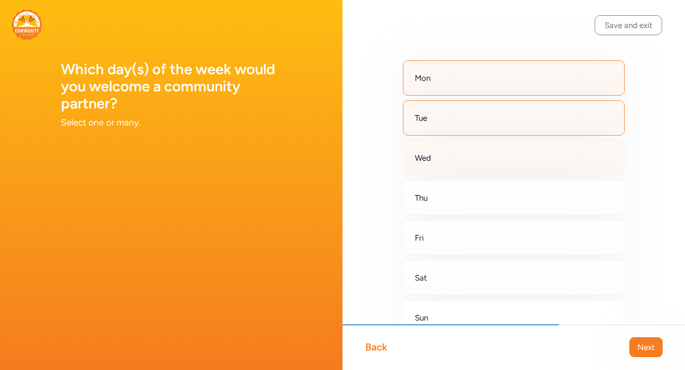
click at [446, 151] on div "Wed" at bounding box center [514, 157] width 222 height 35
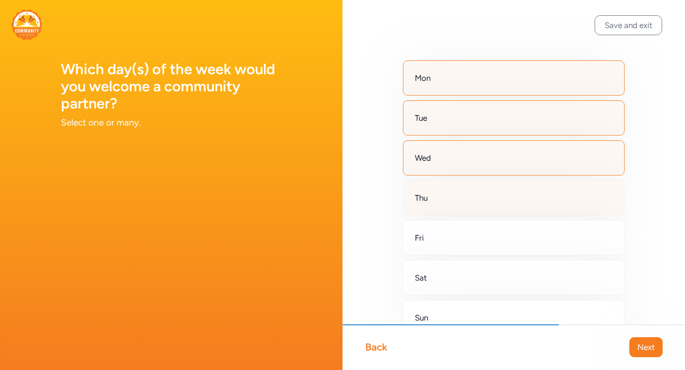
click at [445, 196] on div "Thu" at bounding box center [514, 197] width 222 height 35
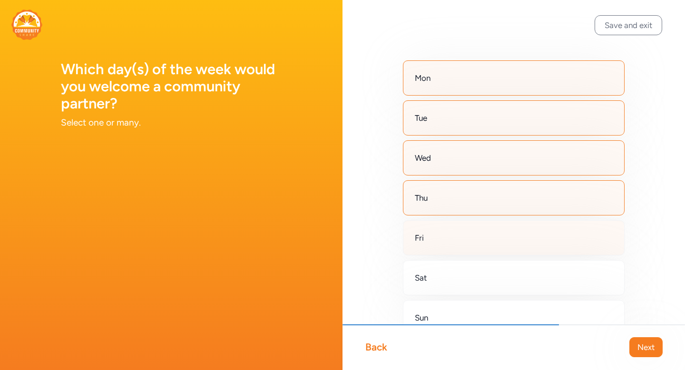
click at [441, 237] on div "Fri" at bounding box center [514, 237] width 222 height 35
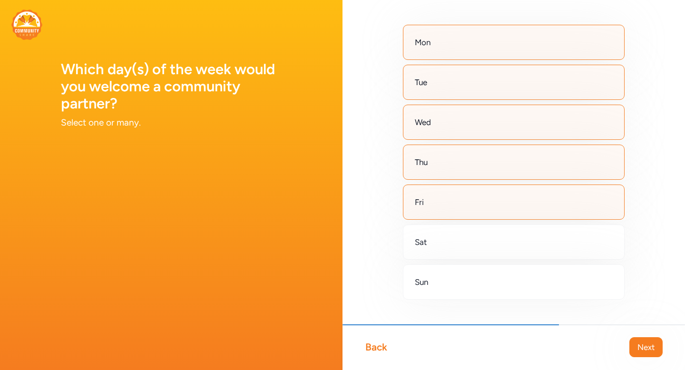
scroll to position [56, 0]
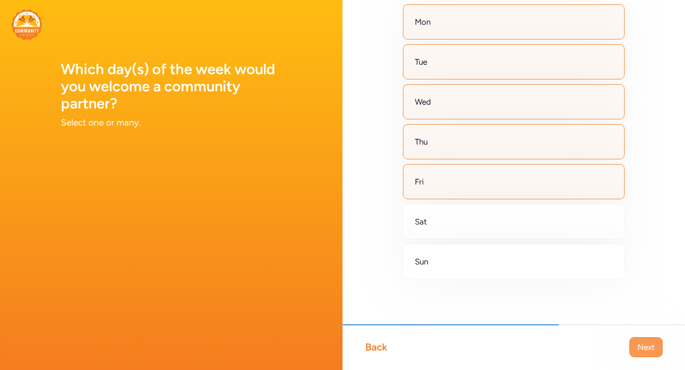
click at [641, 344] on span "Next" at bounding box center [645, 347] width 17 height 11
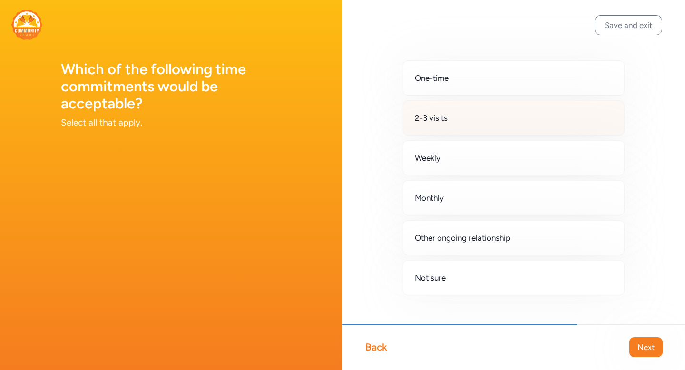
click at [431, 122] on span "2-3 visits" at bounding box center [431, 117] width 33 height 11
click at [644, 347] on span "Next" at bounding box center [645, 347] width 17 height 11
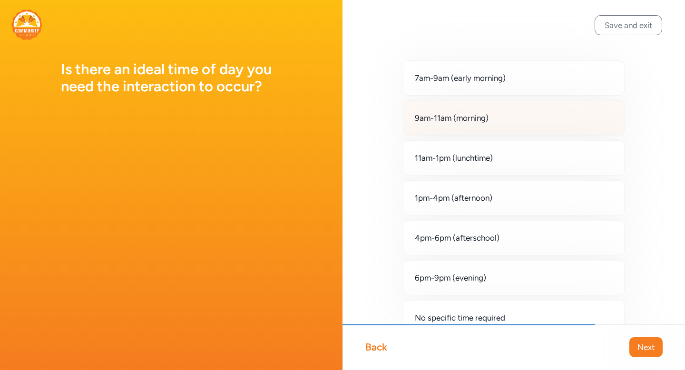
click at [450, 119] on span "9am-11am (morning)" at bounding box center [452, 117] width 74 height 11
click at [646, 349] on span "Next" at bounding box center [645, 347] width 17 height 11
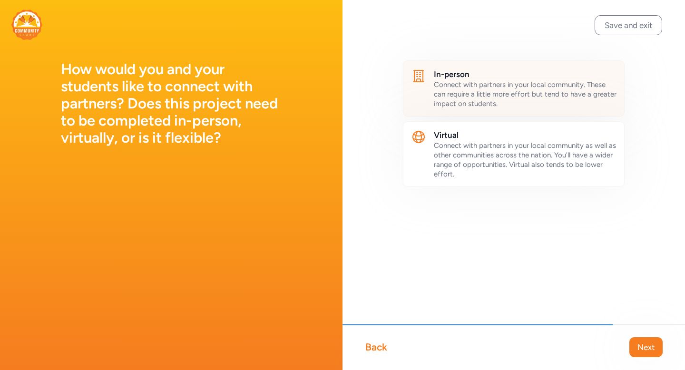
click at [500, 97] on span "Connect with partners in your local community. These can require a little more …" at bounding box center [525, 94] width 183 height 28
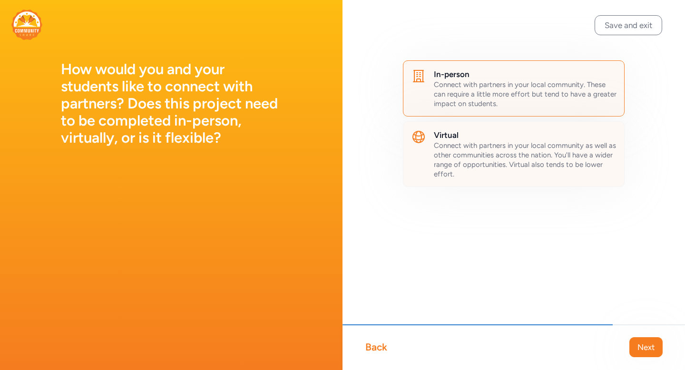
click at [490, 138] on h2 "Virtual" at bounding box center [525, 134] width 183 height 11
click at [650, 347] on span "Next" at bounding box center [645, 347] width 17 height 11
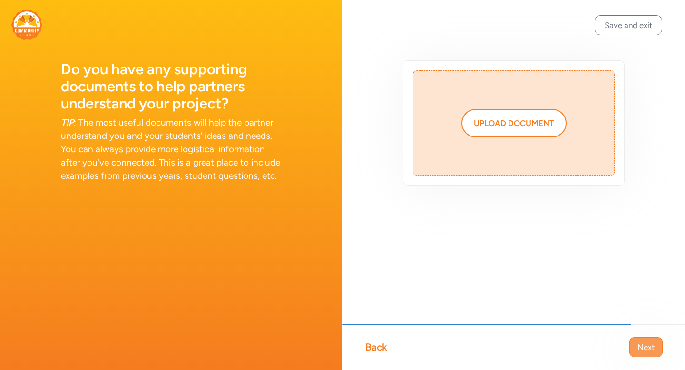
click at [649, 346] on span "Next" at bounding box center [645, 347] width 17 height 11
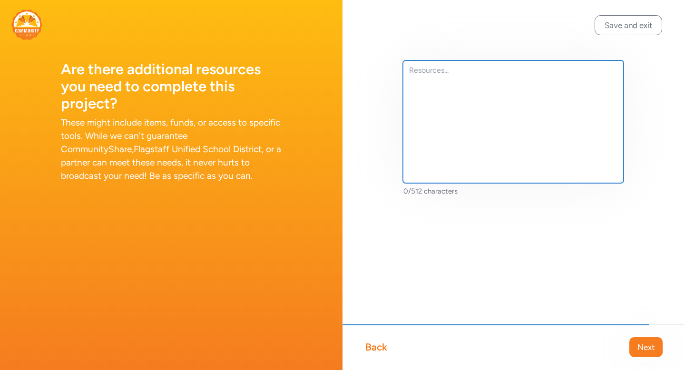
click at [427, 73] on textarea at bounding box center [513, 121] width 221 height 123
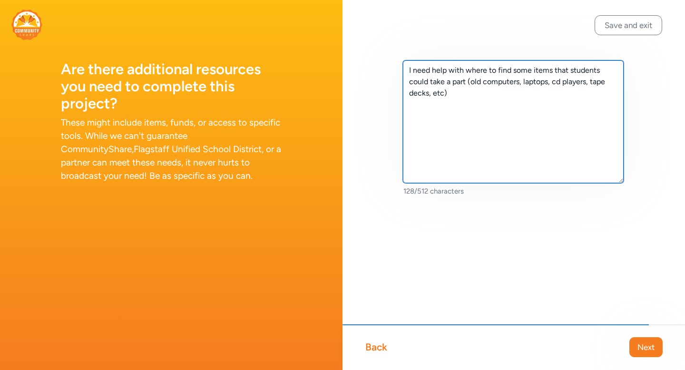
click at [449, 103] on textarea "I need help with where to find some items that students could take a part (old …" at bounding box center [513, 121] width 221 height 123
type textarea "I need help with where to find some items that students could take a part (old …"
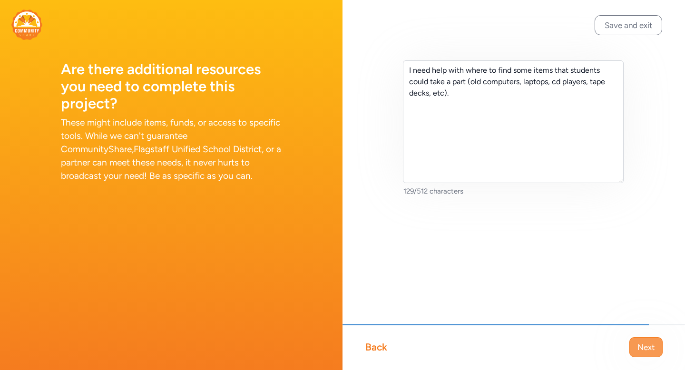
click at [644, 346] on span "Next" at bounding box center [645, 347] width 17 height 11
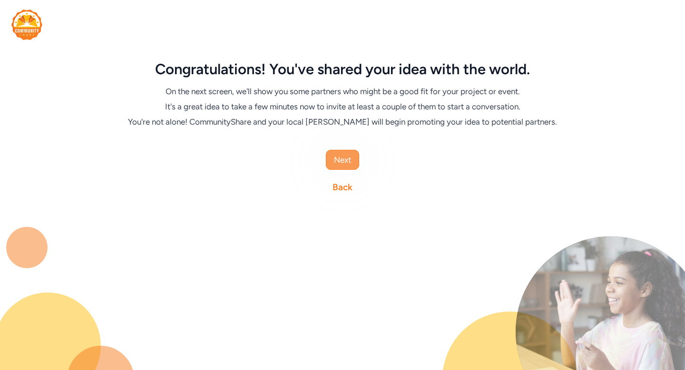
click at [346, 160] on span "Next" at bounding box center [342, 159] width 17 height 11
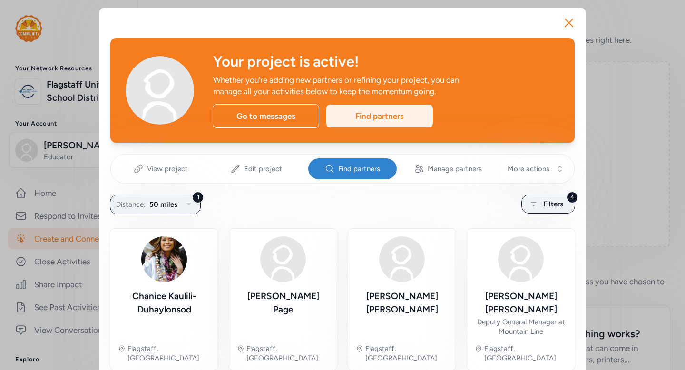
click at [401, 115] on div "Find partners" at bounding box center [379, 116] width 107 height 23
click at [567, 23] on icon "button" at bounding box center [568, 22] width 15 height 15
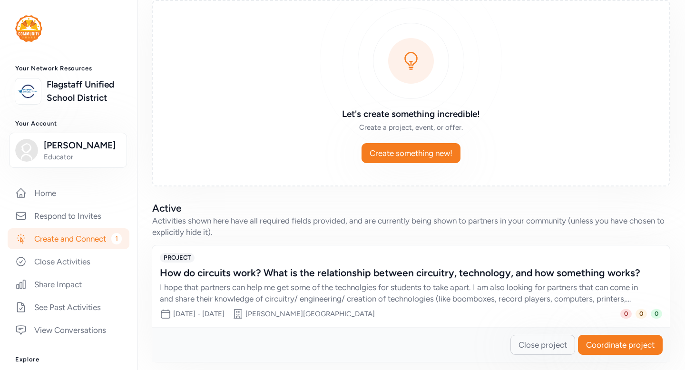
scroll to position [68, 0]
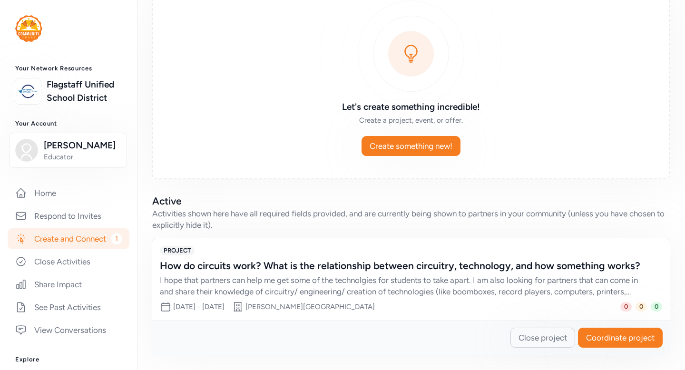
click at [68, 237] on link "Create and Connect 1" at bounding box center [69, 238] width 122 height 21
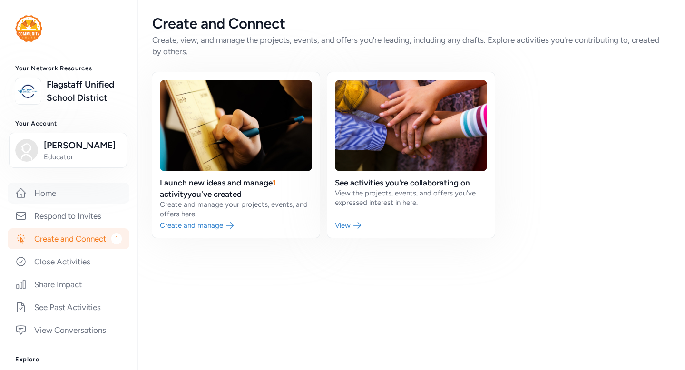
click at [51, 187] on link "Home" at bounding box center [69, 193] width 122 height 21
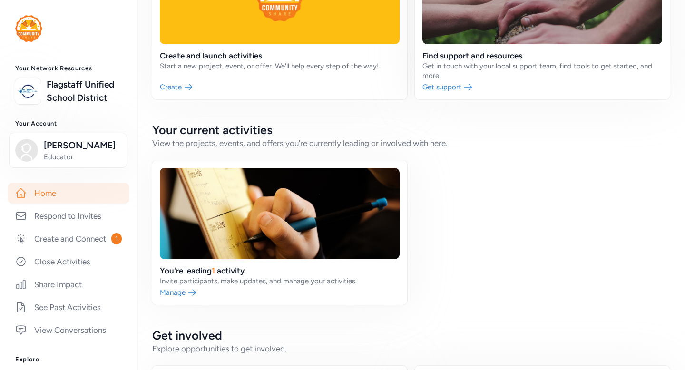
scroll to position [156, 0]
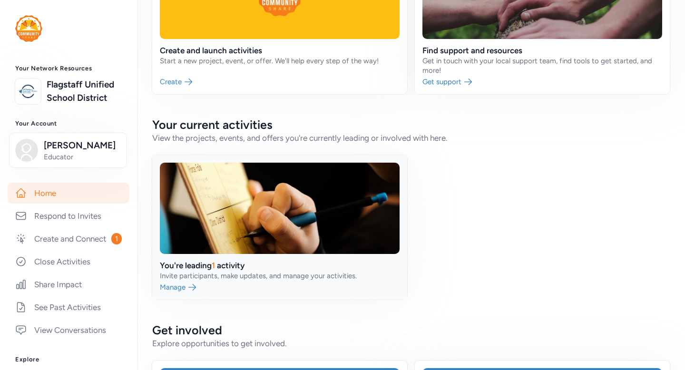
click at [176, 287] on link at bounding box center [279, 227] width 255 height 145
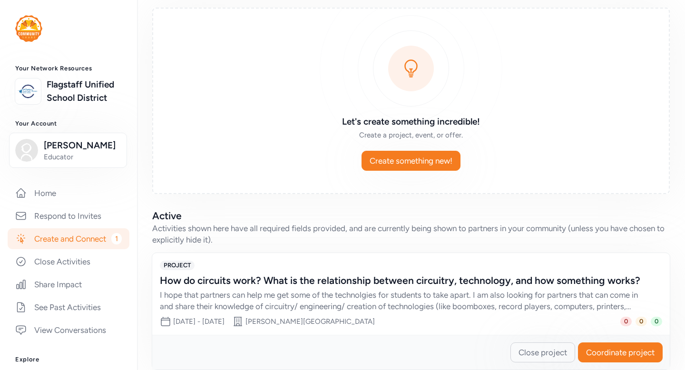
scroll to position [68, 0]
